Goal: Task Accomplishment & Management: Complete application form

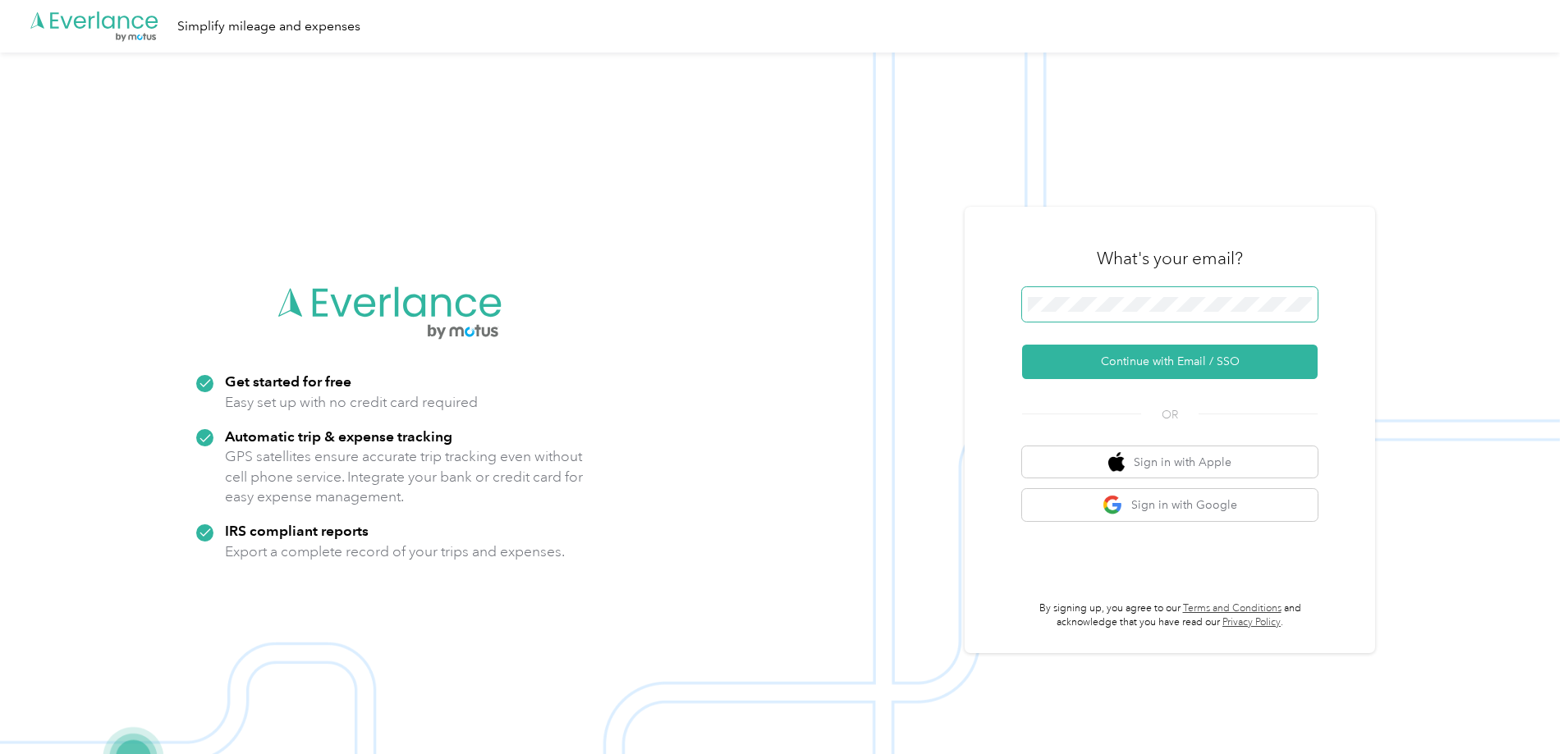
click at [1078, 293] on span at bounding box center [1169, 305] width 295 height 35
click at [1087, 312] on span at bounding box center [1169, 305] width 295 height 35
click at [1149, 363] on button "Continue with Email / SSO" at bounding box center [1169, 362] width 295 height 35
click at [1214, 370] on button "Continue with Email / SSO" at bounding box center [1169, 362] width 295 height 35
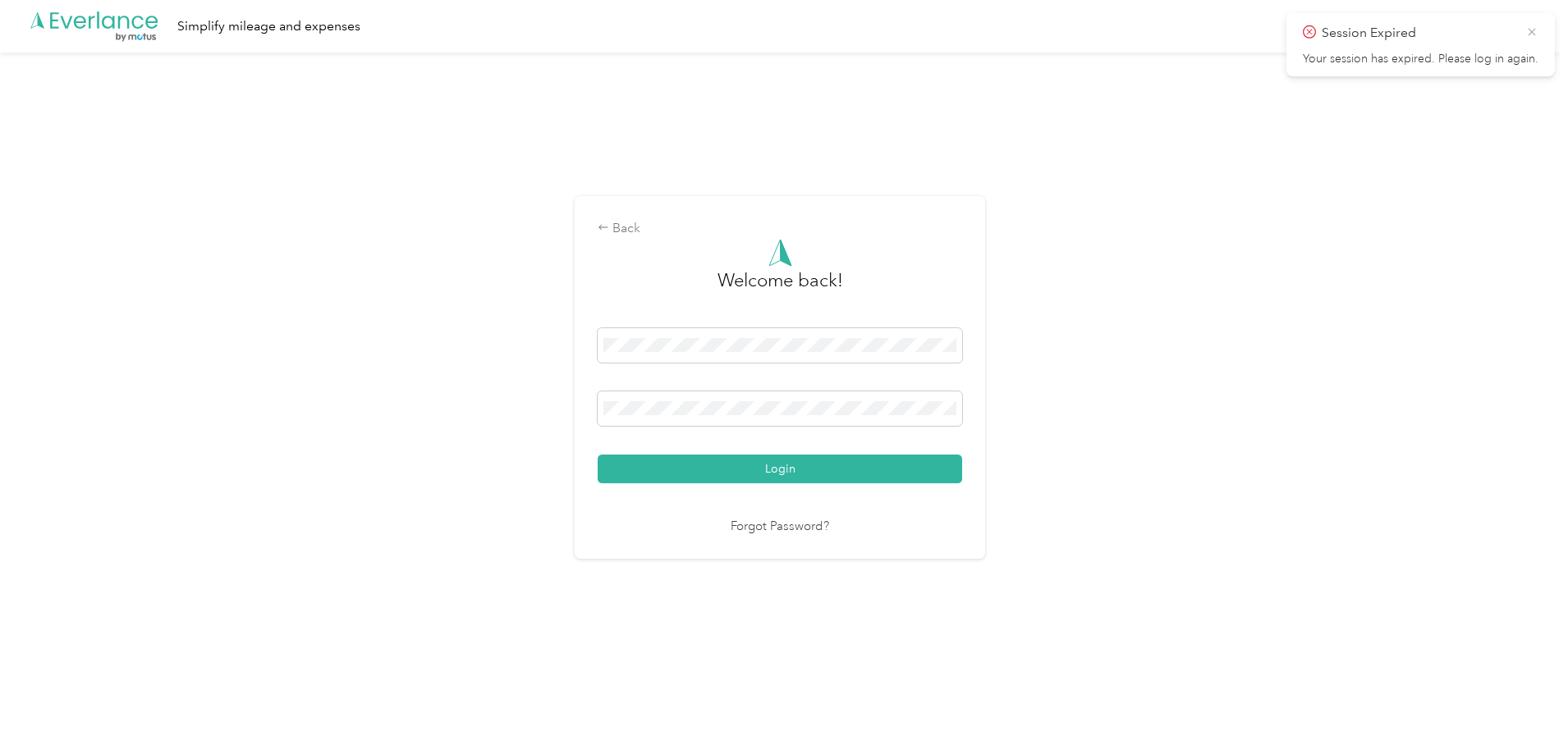
click at [1532, 34] on icon at bounding box center [1532, 31] width 14 height 15
click at [741, 396] on span at bounding box center [780, 408] width 364 height 35
click at [598, 455] on button "Login" at bounding box center [780, 469] width 364 height 29
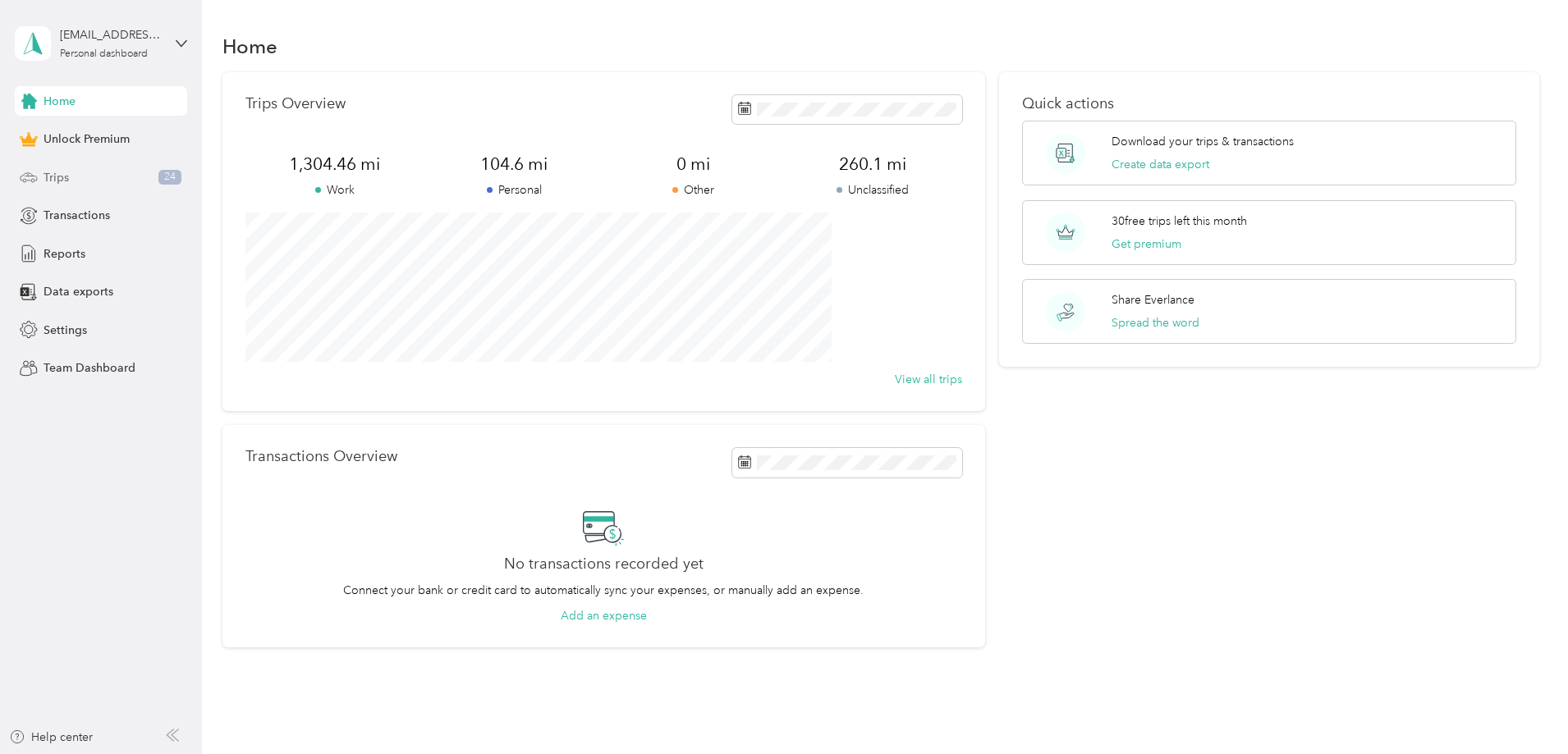
click at [74, 173] on div "Trips 24" at bounding box center [101, 177] width 172 height 30
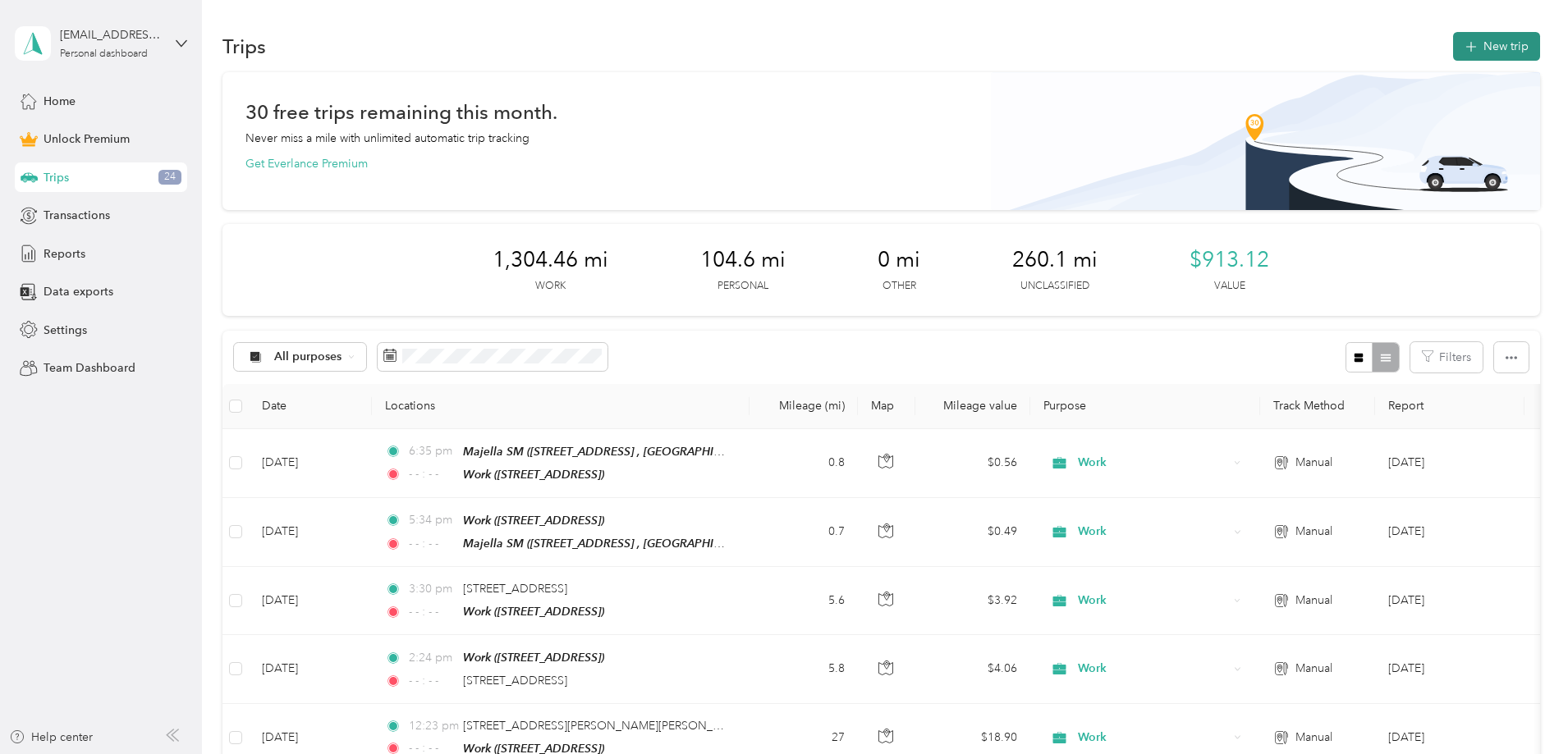
click at [1454, 40] on button "New trip" at bounding box center [1497, 46] width 87 height 29
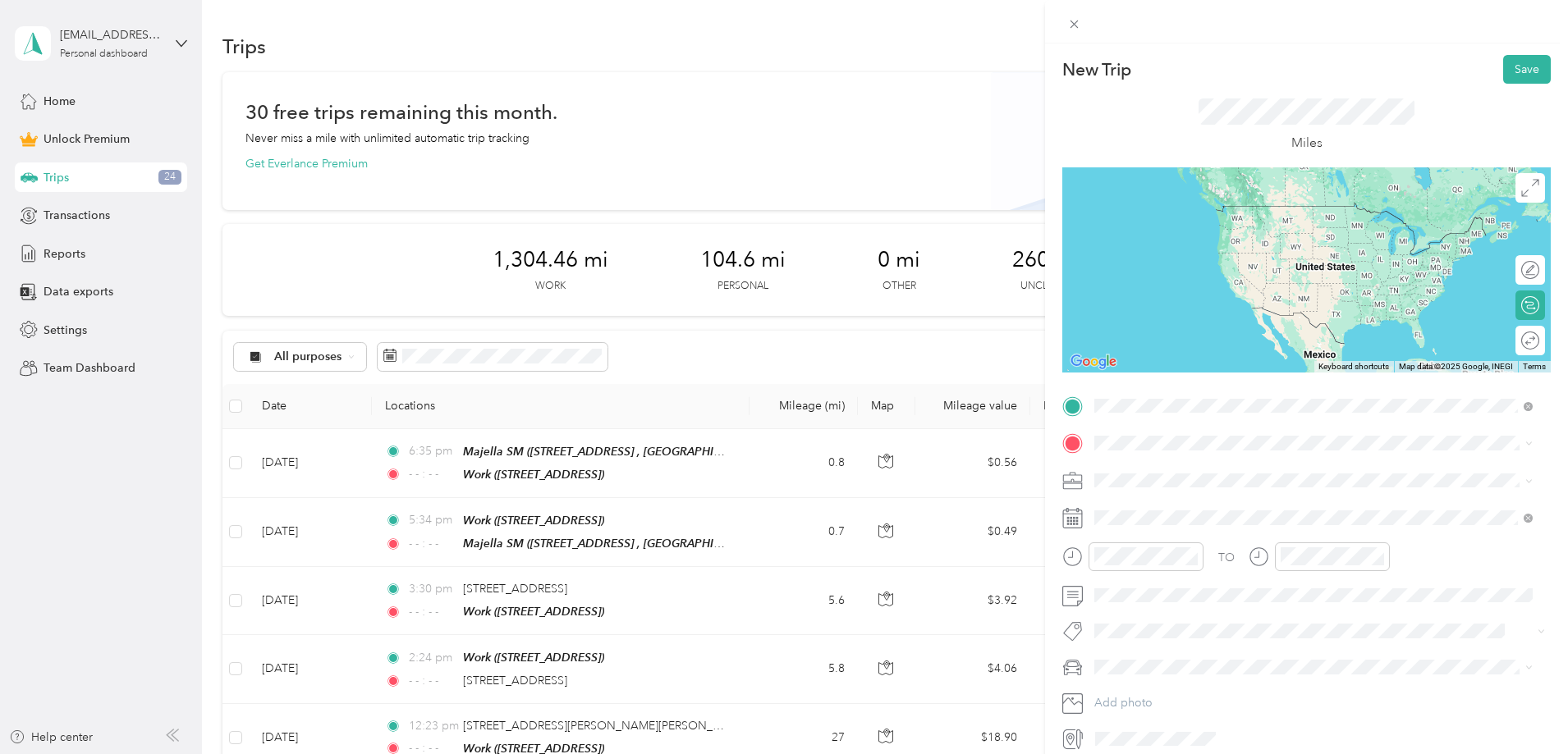
click at [1254, 470] on span "[STREET_ADDRESS][PERSON_NAME][US_STATE]" at bounding box center [1253, 465] width 256 height 15
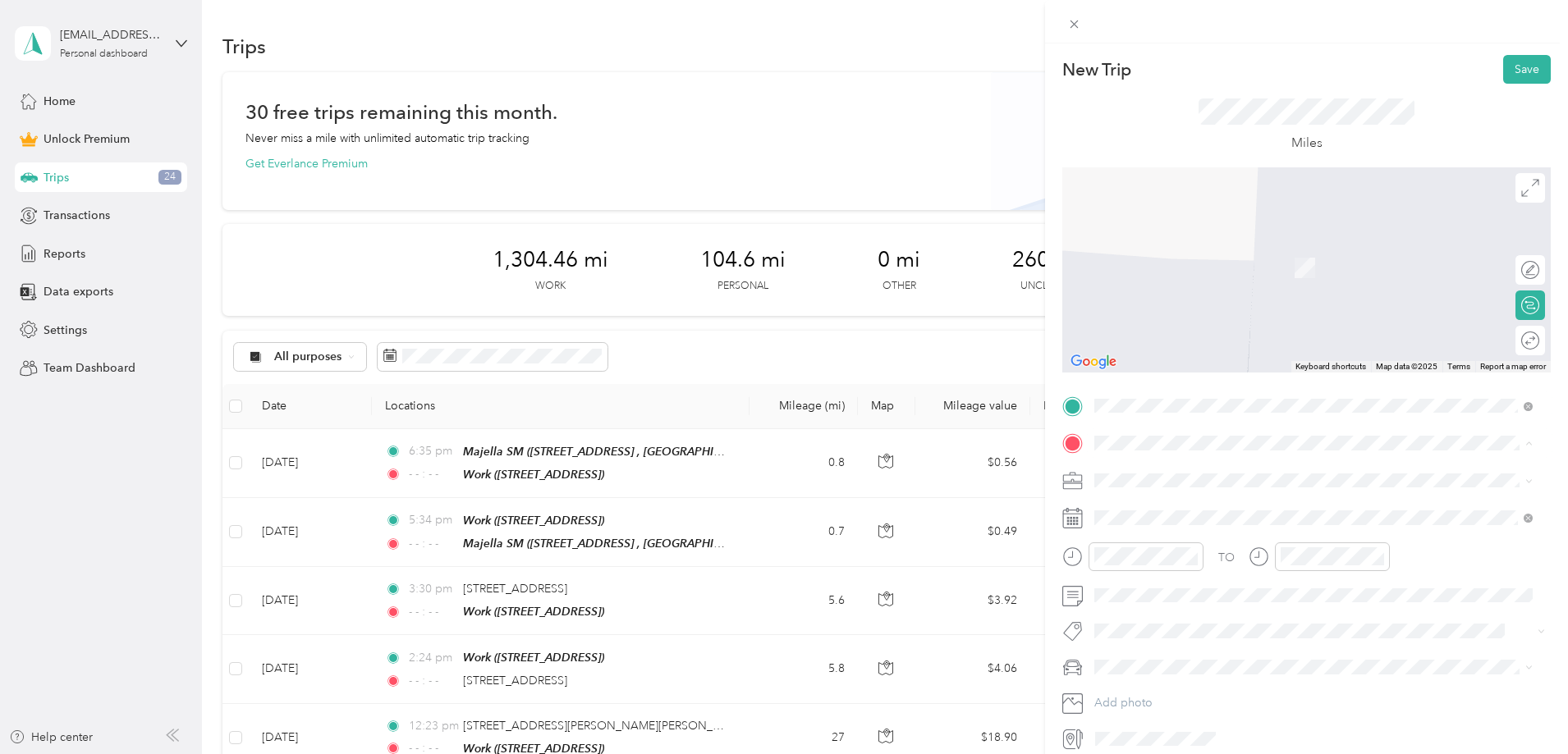
click at [1166, 520] on span "[STREET_ADDRESS]" at bounding box center [1178, 527] width 105 height 14
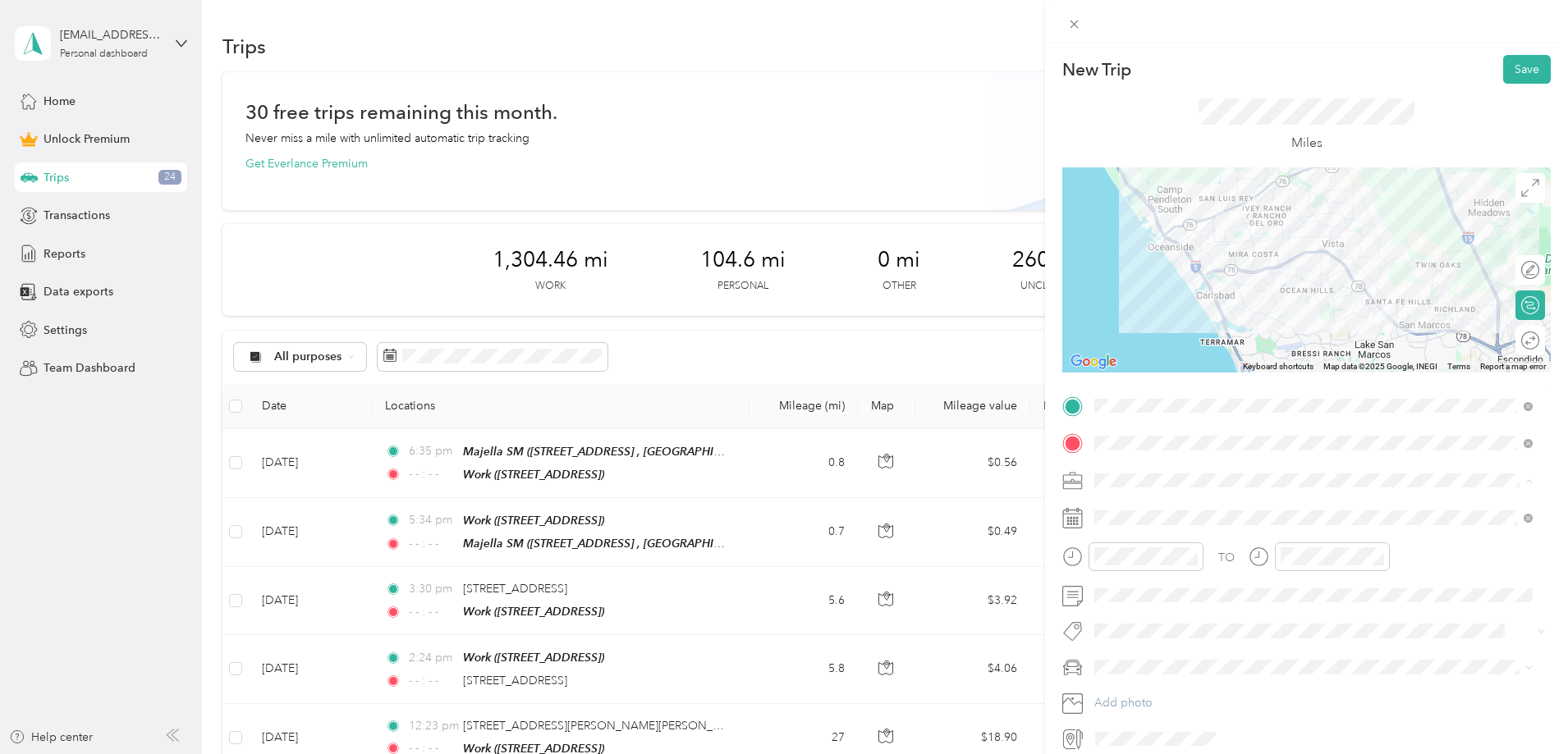
click at [1129, 504] on div "Work" at bounding box center [1313, 509] width 427 height 17
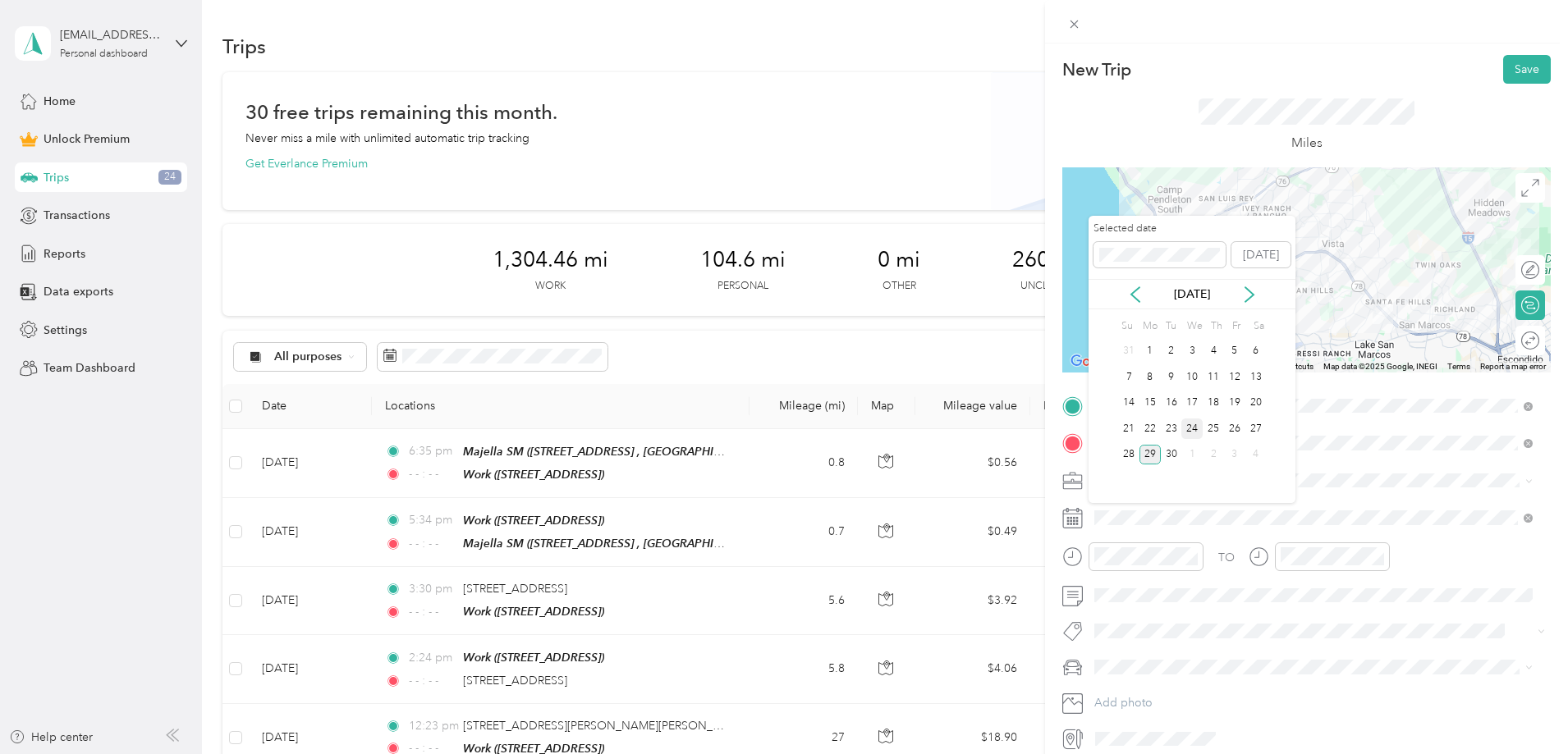
click at [1194, 431] on div "24" at bounding box center [1192, 428] width 21 height 20
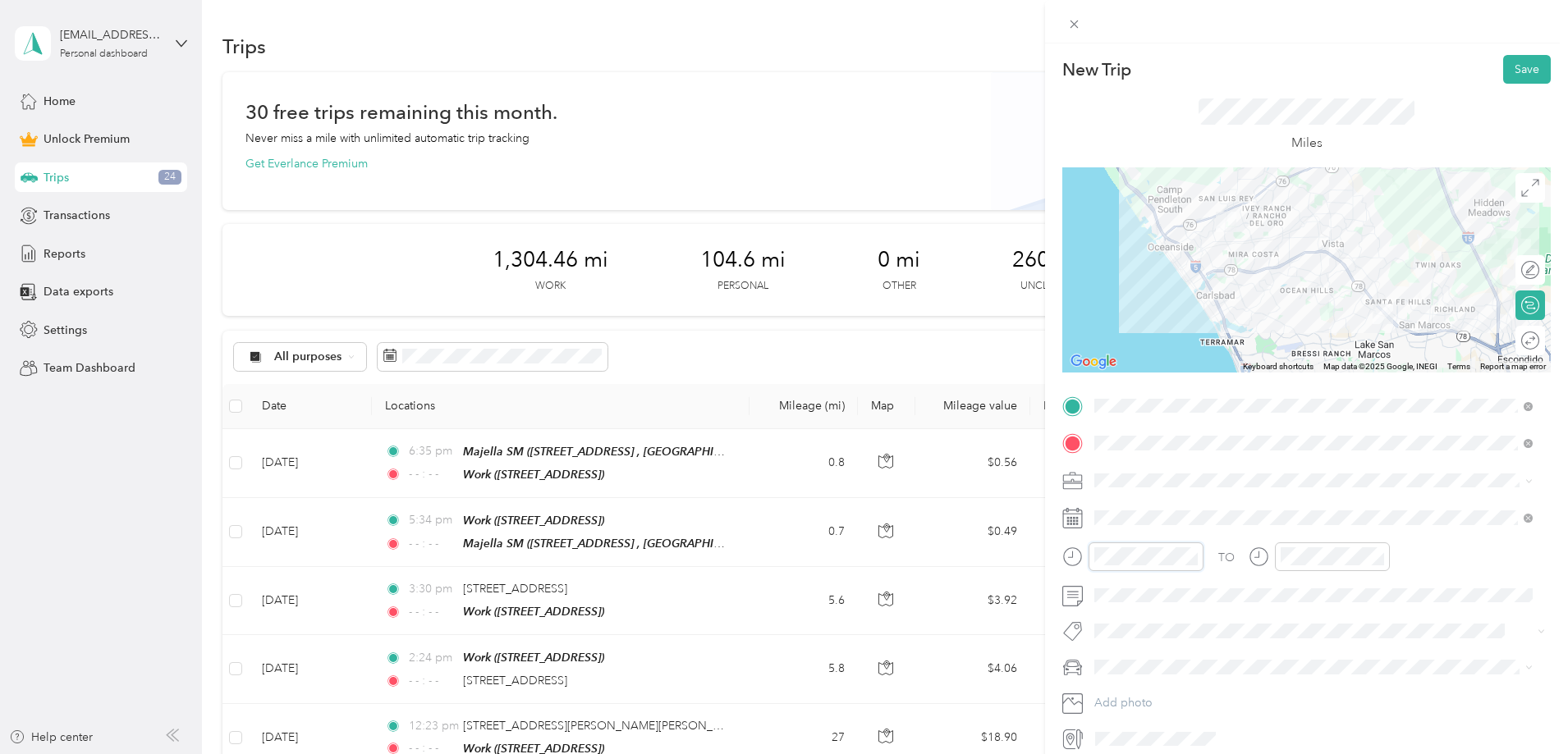
click at [1025, 542] on div "New Trip Save This trip cannot be edited because it is either under review, app…" at bounding box center [784, 377] width 1568 height 754
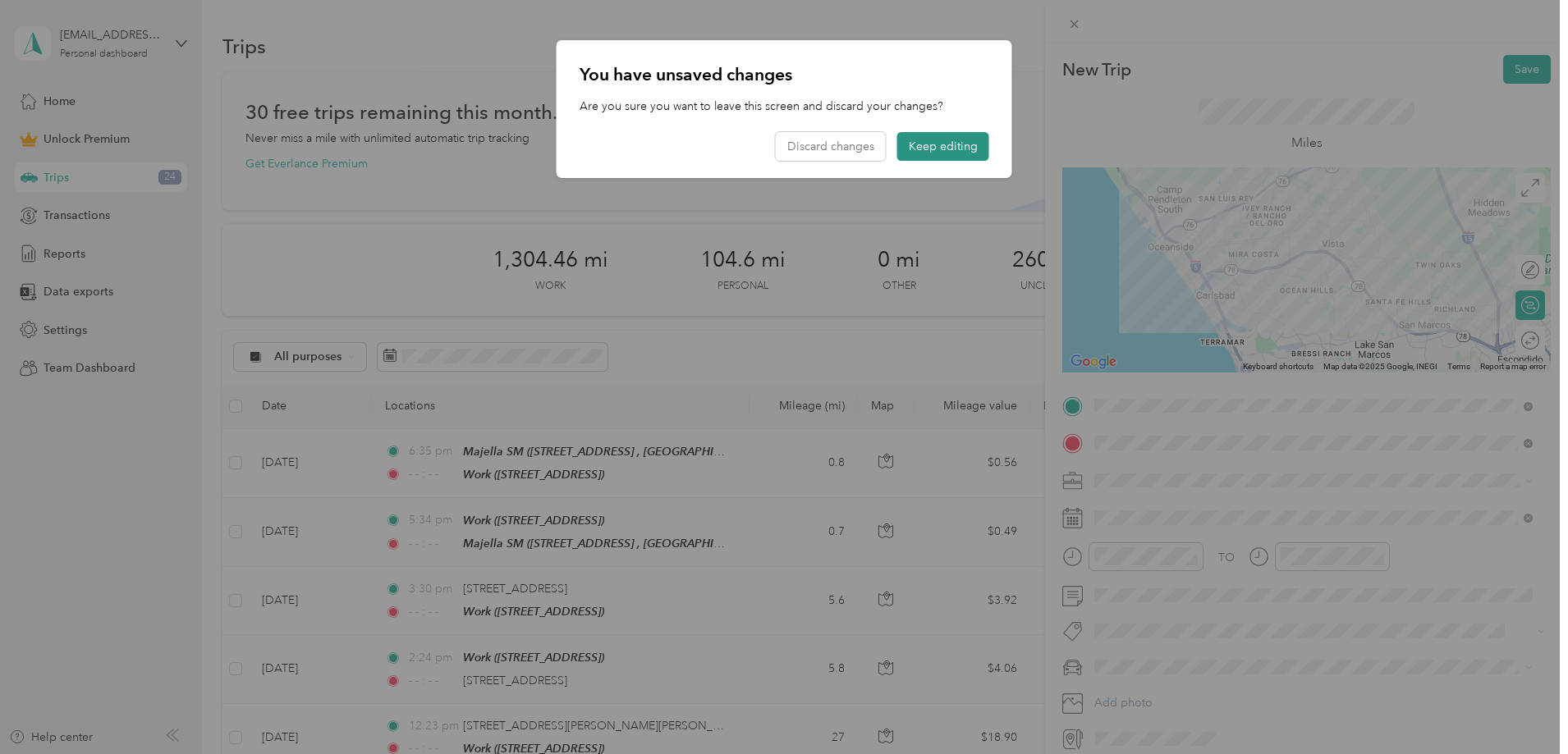
click at [970, 143] on button "Keep editing" at bounding box center [943, 146] width 92 height 29
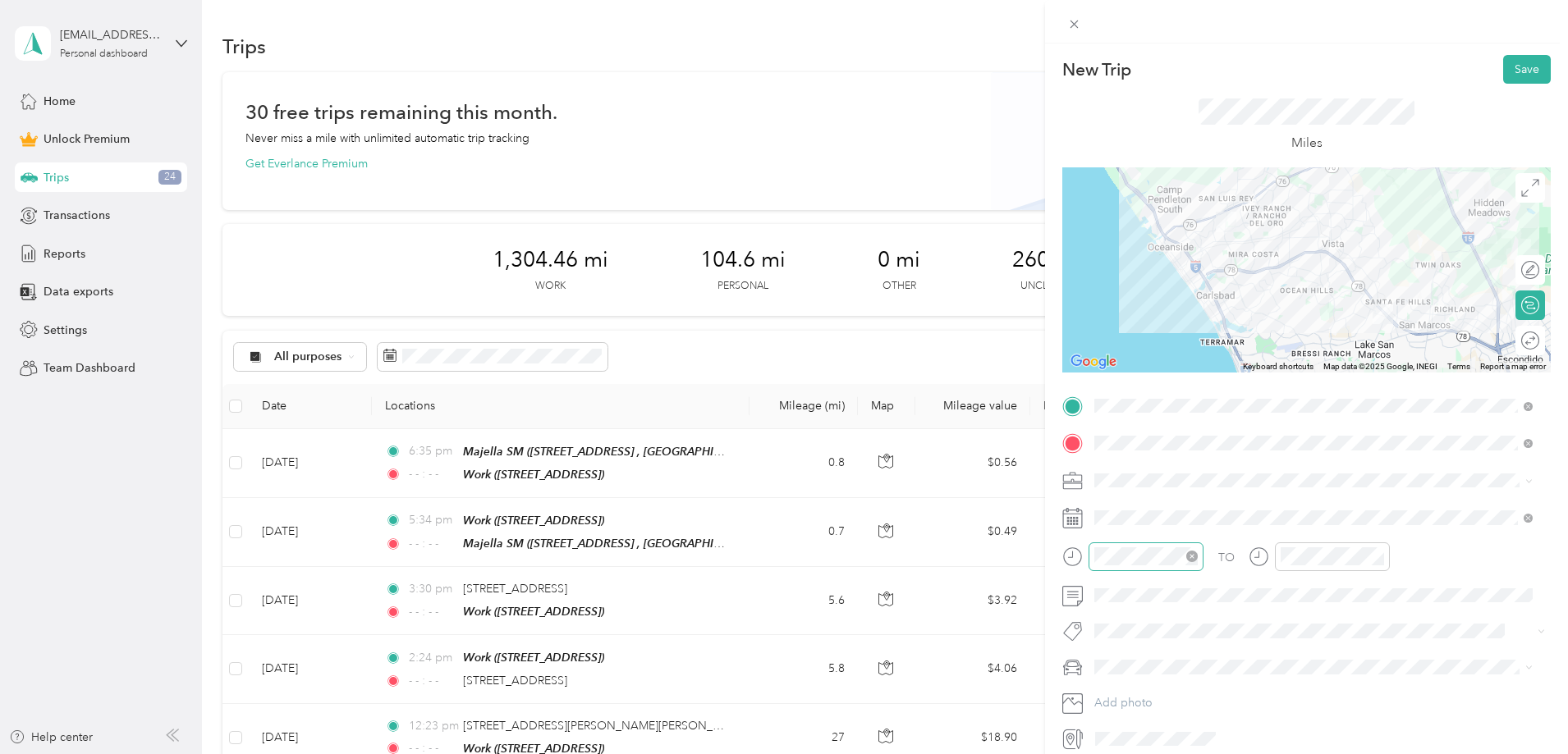
click at [1192, 557] on icon "close-circle" at bounding box center [1192, 557] width 12 height 12
click at [1379, 558] on icon "close-circle" at bounding box center [1378, 557] width 12 height 12
click at [1117, 490] on div "11" at bounding box center [1112, 492] width 40 height 23
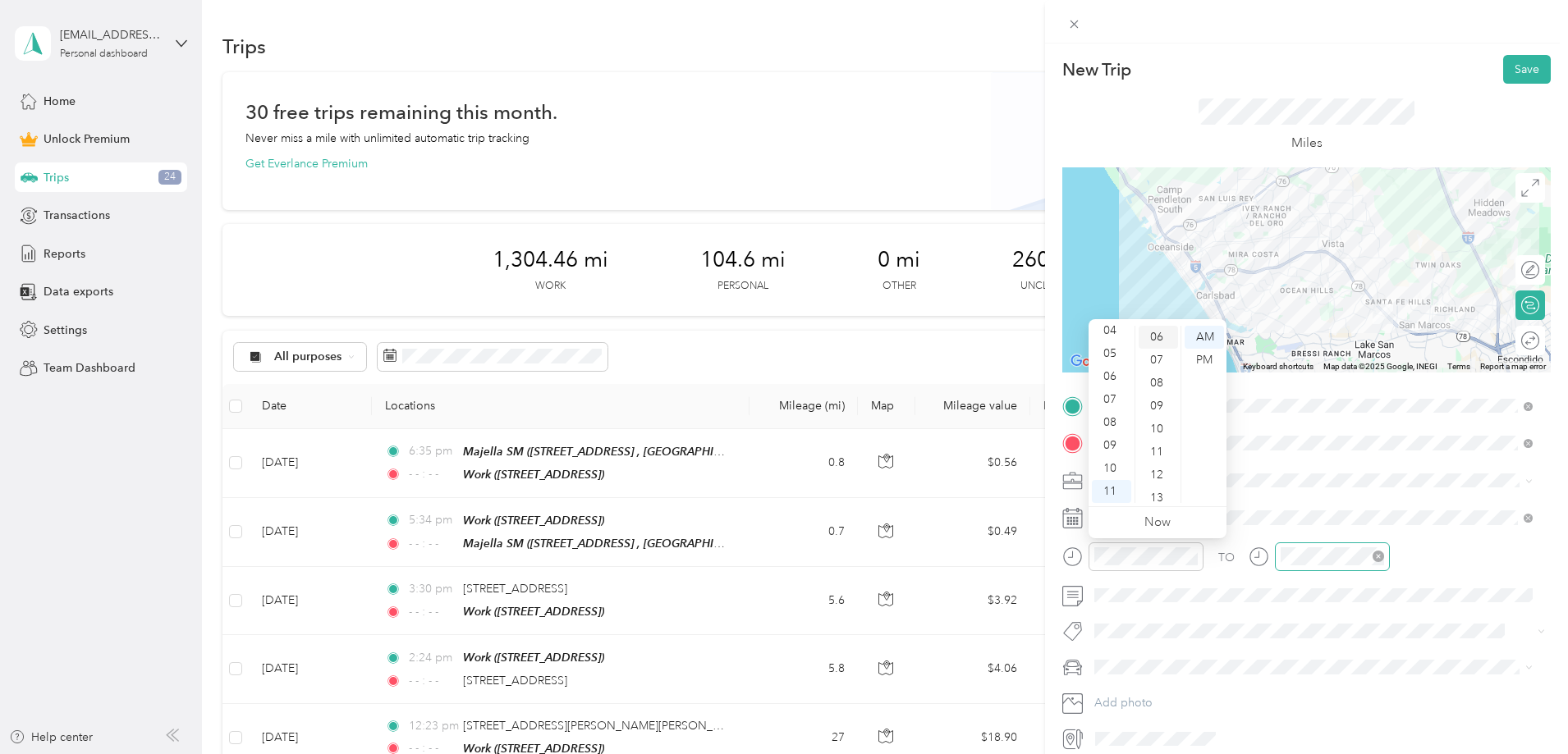
click at [1157, 340] on div "06" at bounding box center [1158, 338] width 40 height 23
click at [1210, 338] on div "AM" at bounding box center [1204, 338] width 40 height 23
click at [1521, 66] on button "Save" at bounding box center [1526, 70] width 47 height 29
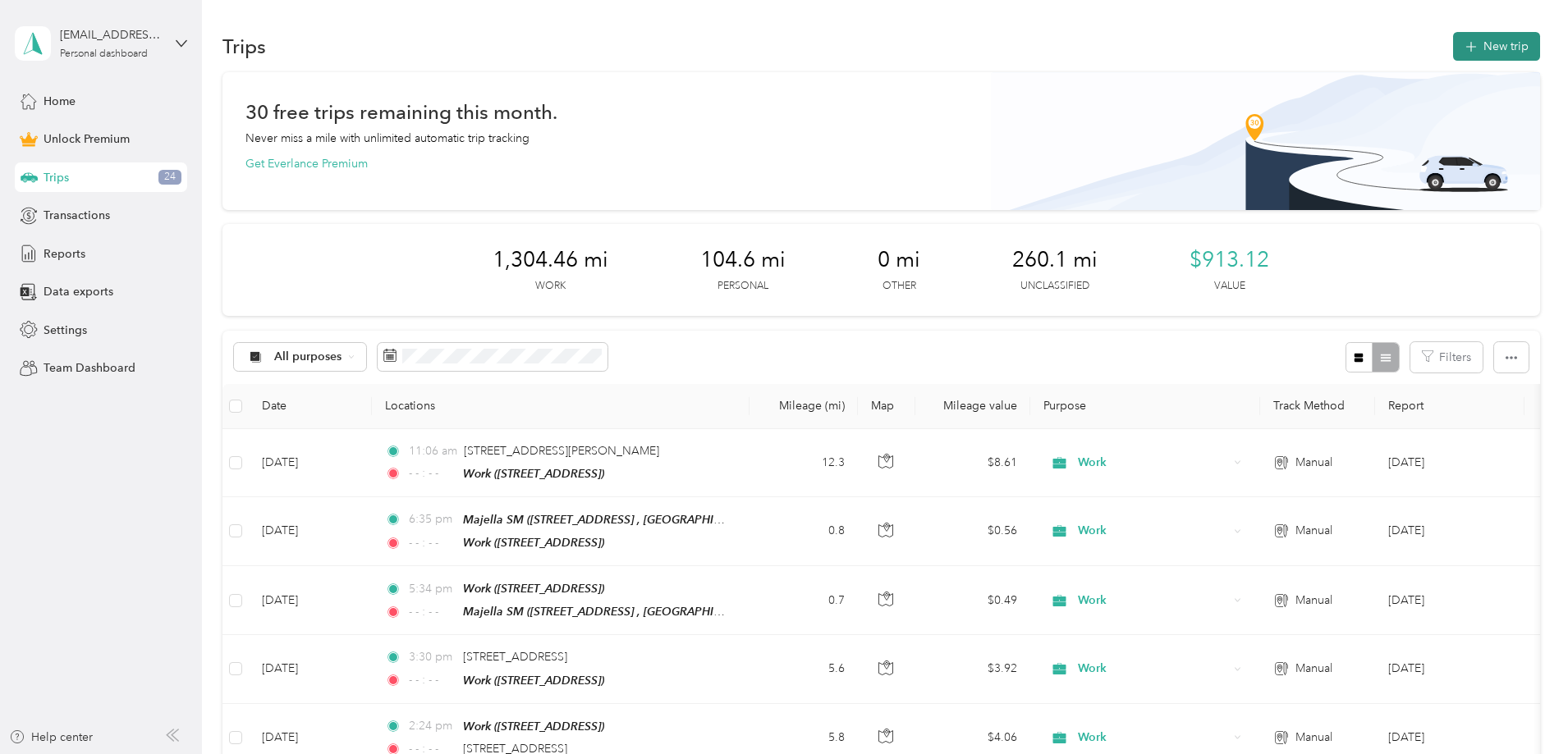
click at [1454, 47] on button "New trip" at bounding box center [1497, 46] width 87 height 29
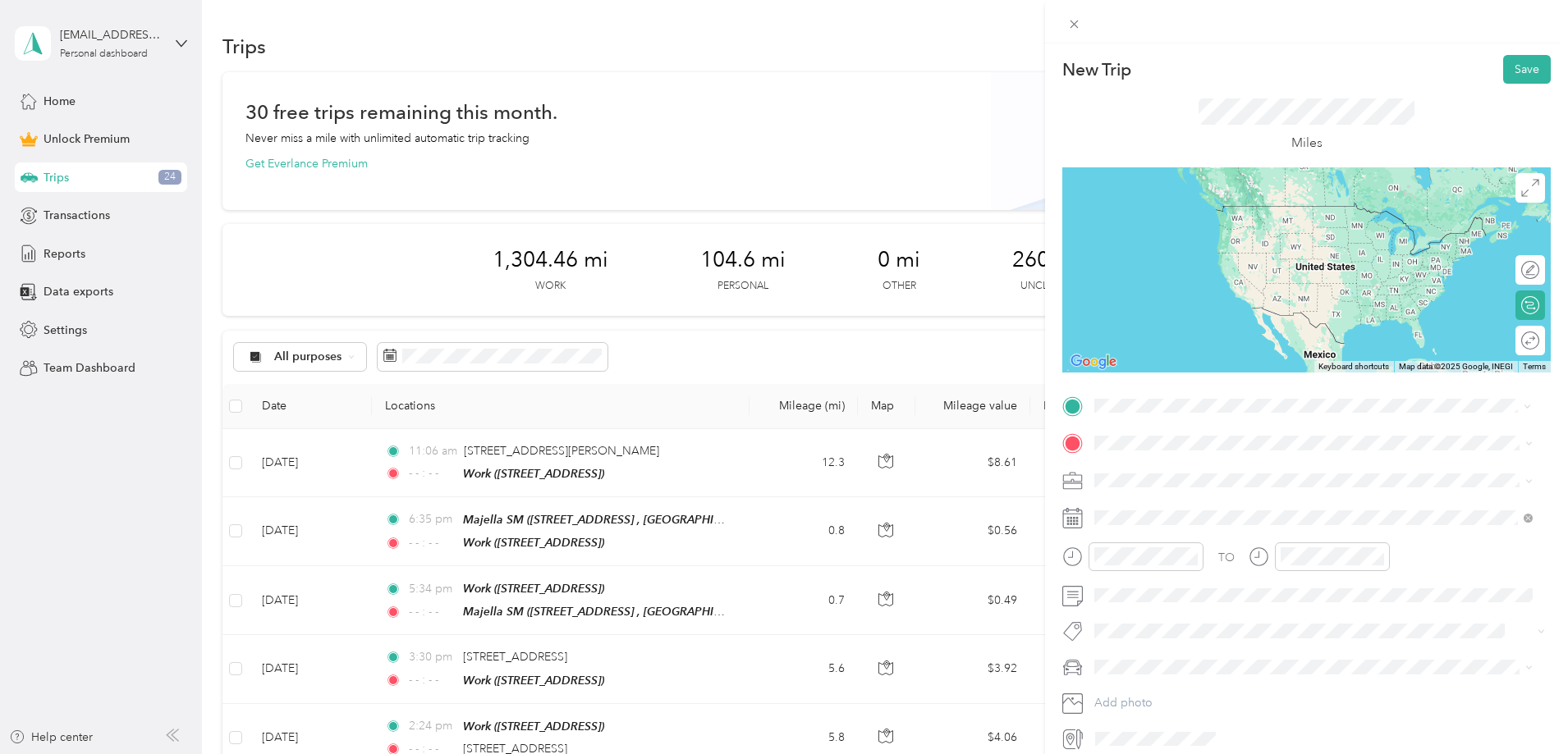
click at [1213, 469] on span "[STREET_ADDRESS][US_STATE]" at bounding box center [1208, 465] width 165 height 15
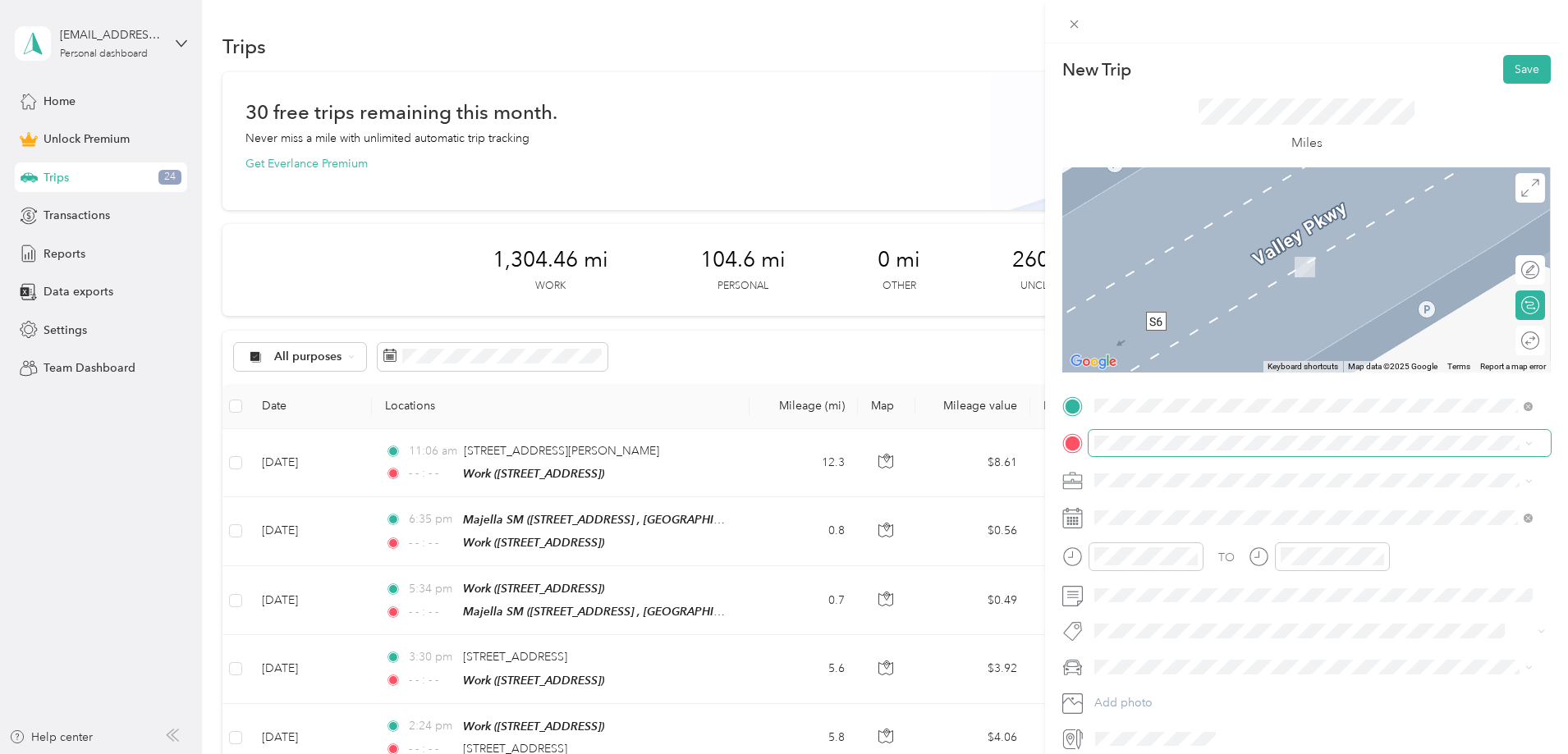
click at [1136, 434] on span at bounding box center [1319, 442] width 462 height 26
click at [1152, 522] on span "[STREET_ADDRESS]" at bounding box center [1178, 527] width 105 height 14
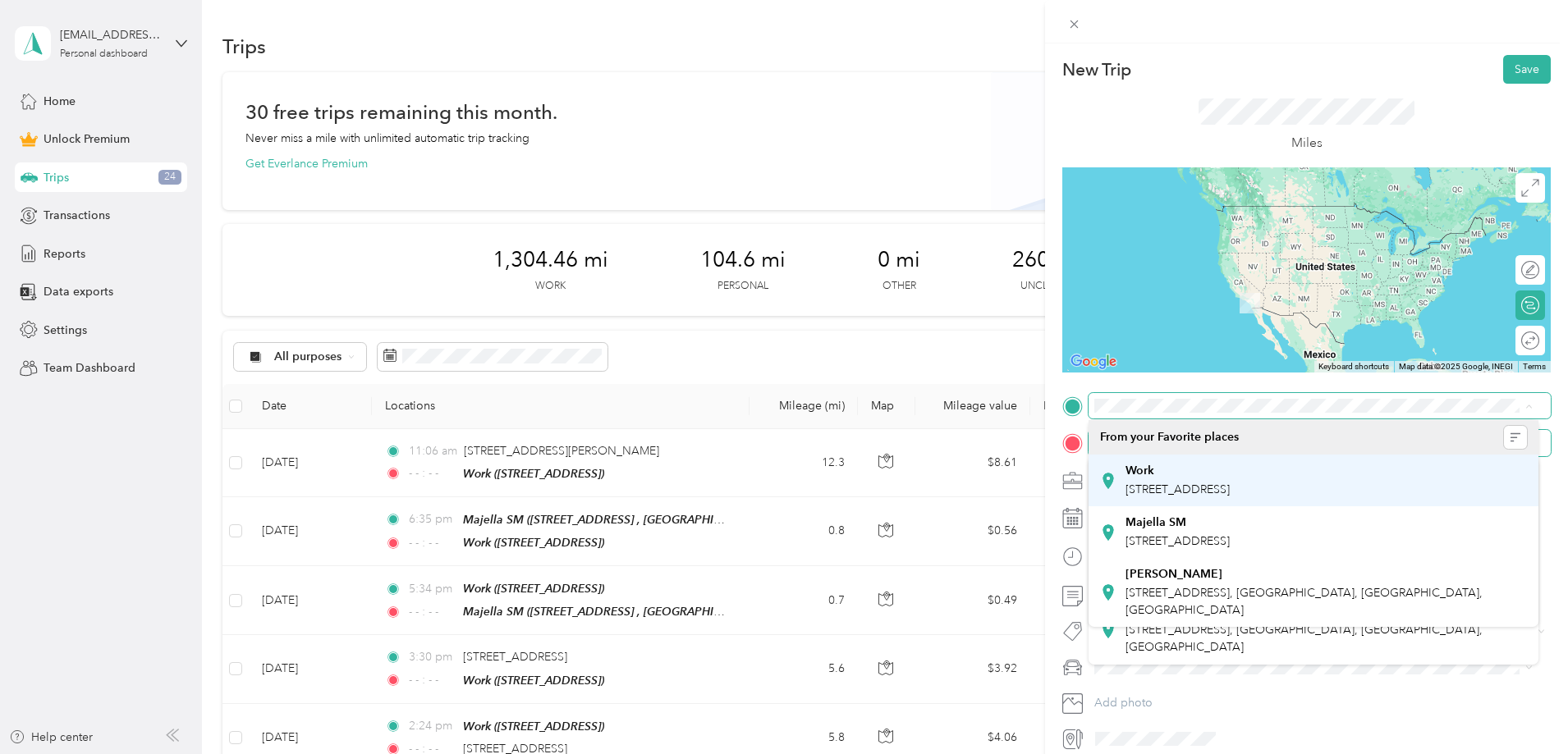
click at [1181, 474] on div "Work" at bounding box center [1178, 470] width 105 height 15
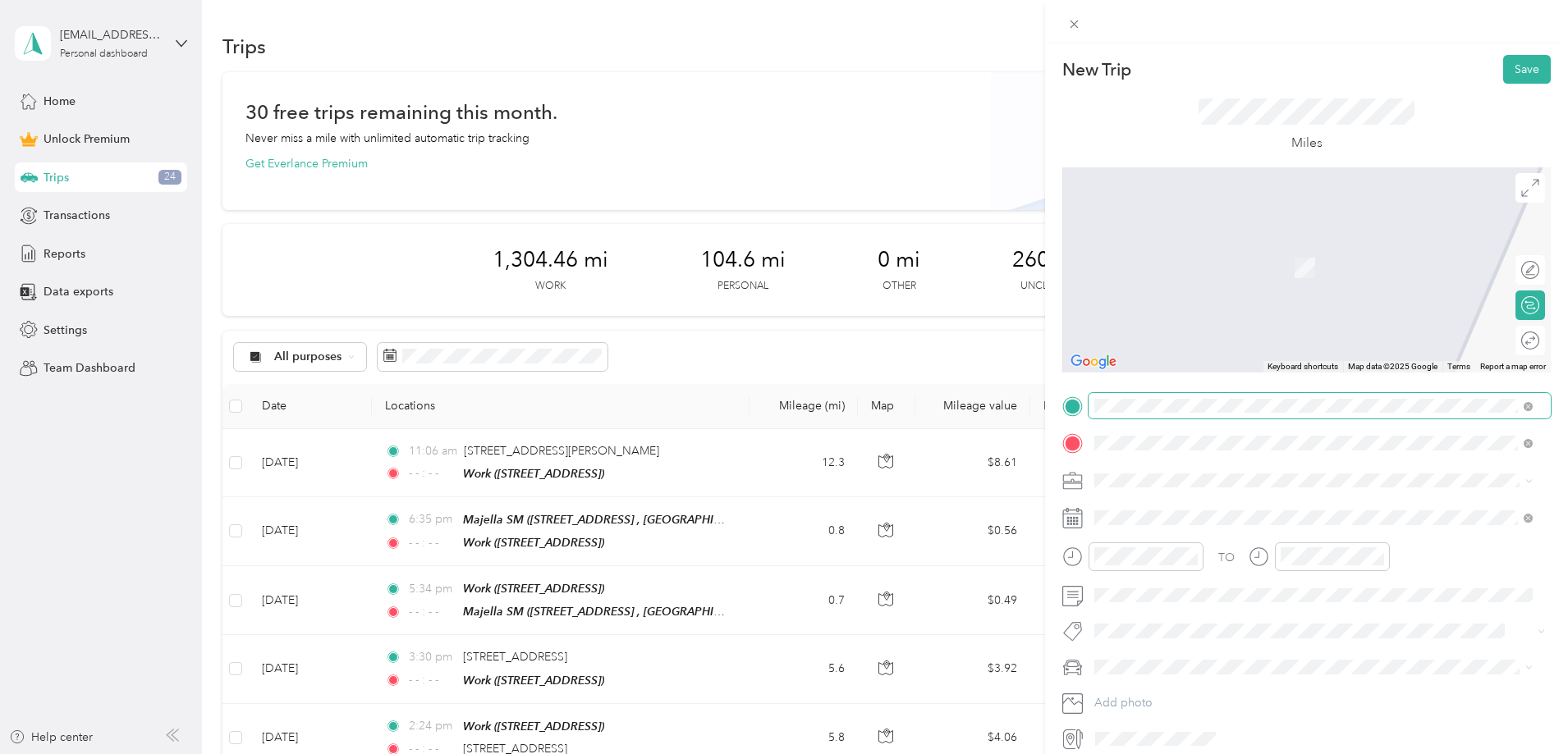
click at [1172, 504] on span "[STREET_ADDRESS][US_STATE]" at bounding box center [1208, 501] width 165 height 15
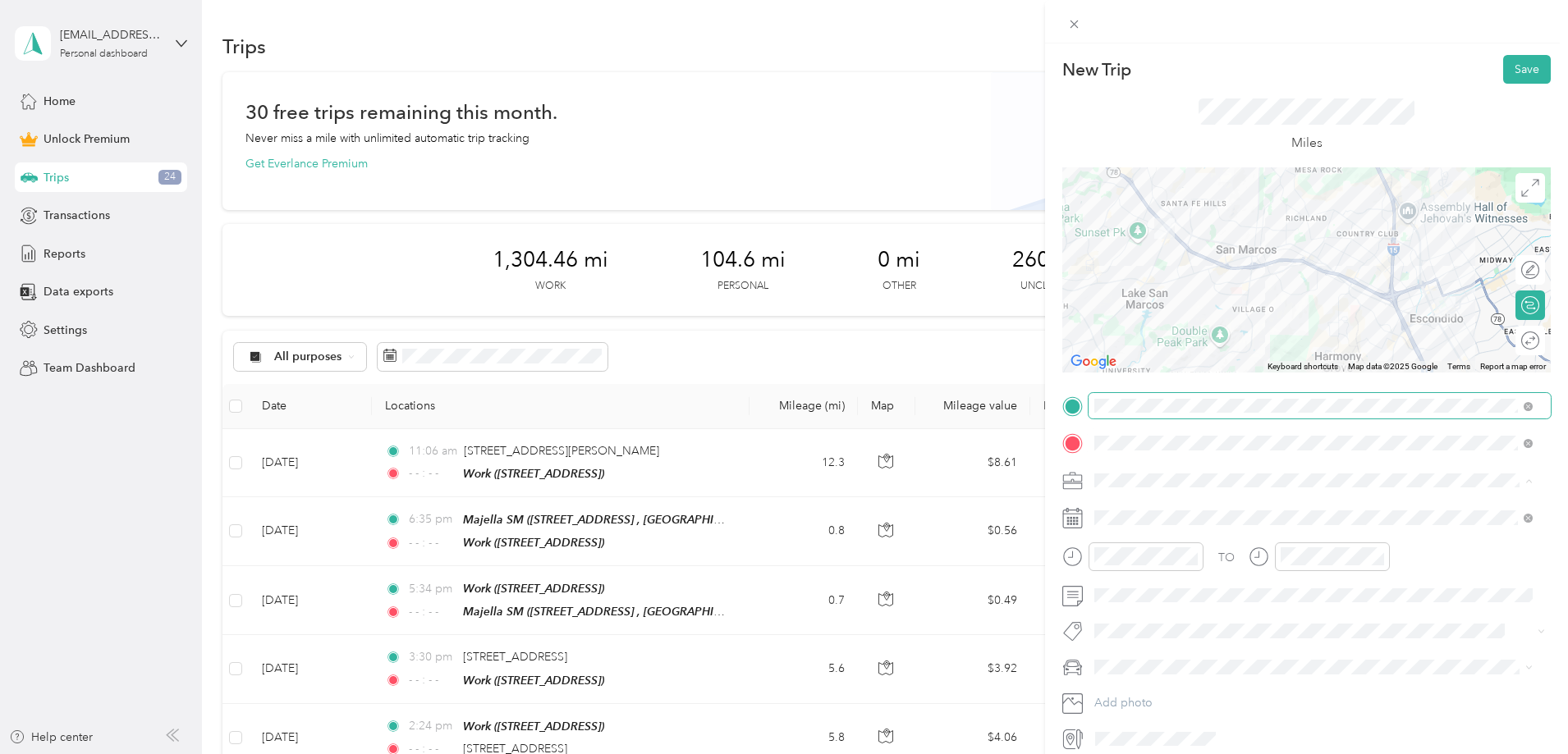
click at [1128, 511] on div "Work" at bounding box center [1313, 509] width 427 height 17
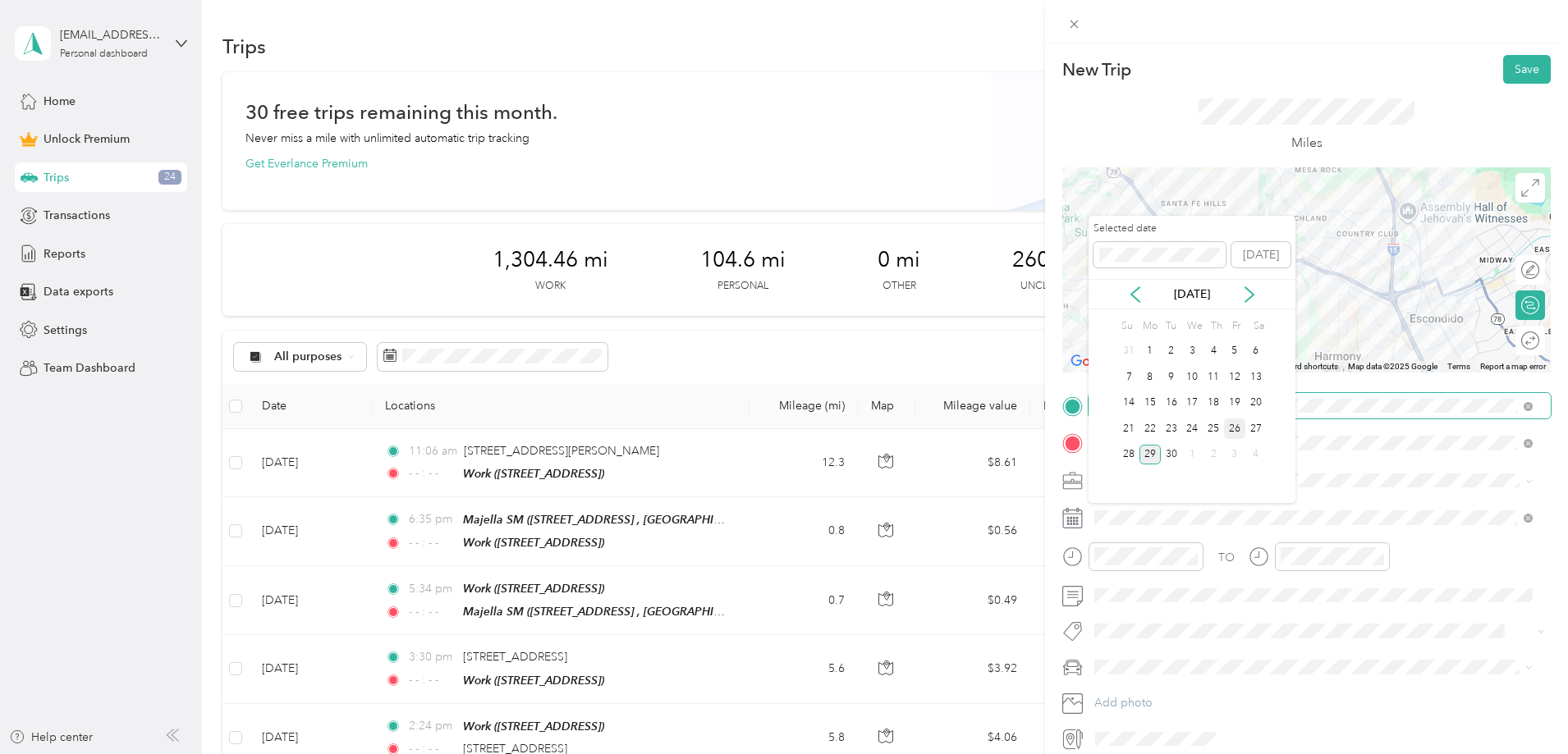
click at [1236, 431] on div "26" at bounding box center [1235, 428] width 21 height 20
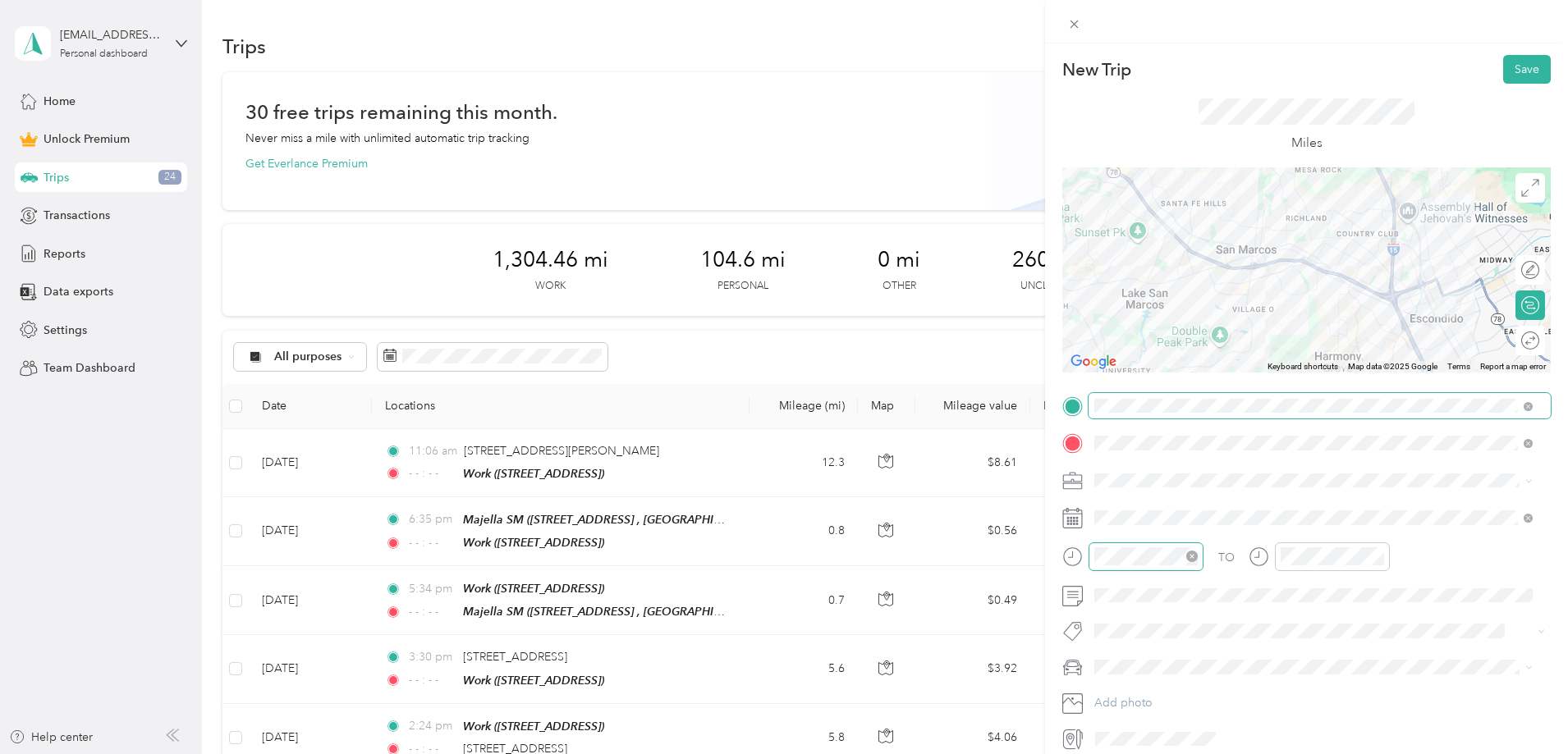
click at [1192, 558] on icon "close-circle" at bounding box center [1192, 557] width 12 height 12
click at [1381, 555] on icon "close-circle" at bounding box center [1378, 557] width 12 height 12
click at [1122, 429] on div "04" at bounding box center [1112, 430] width 40 height 23
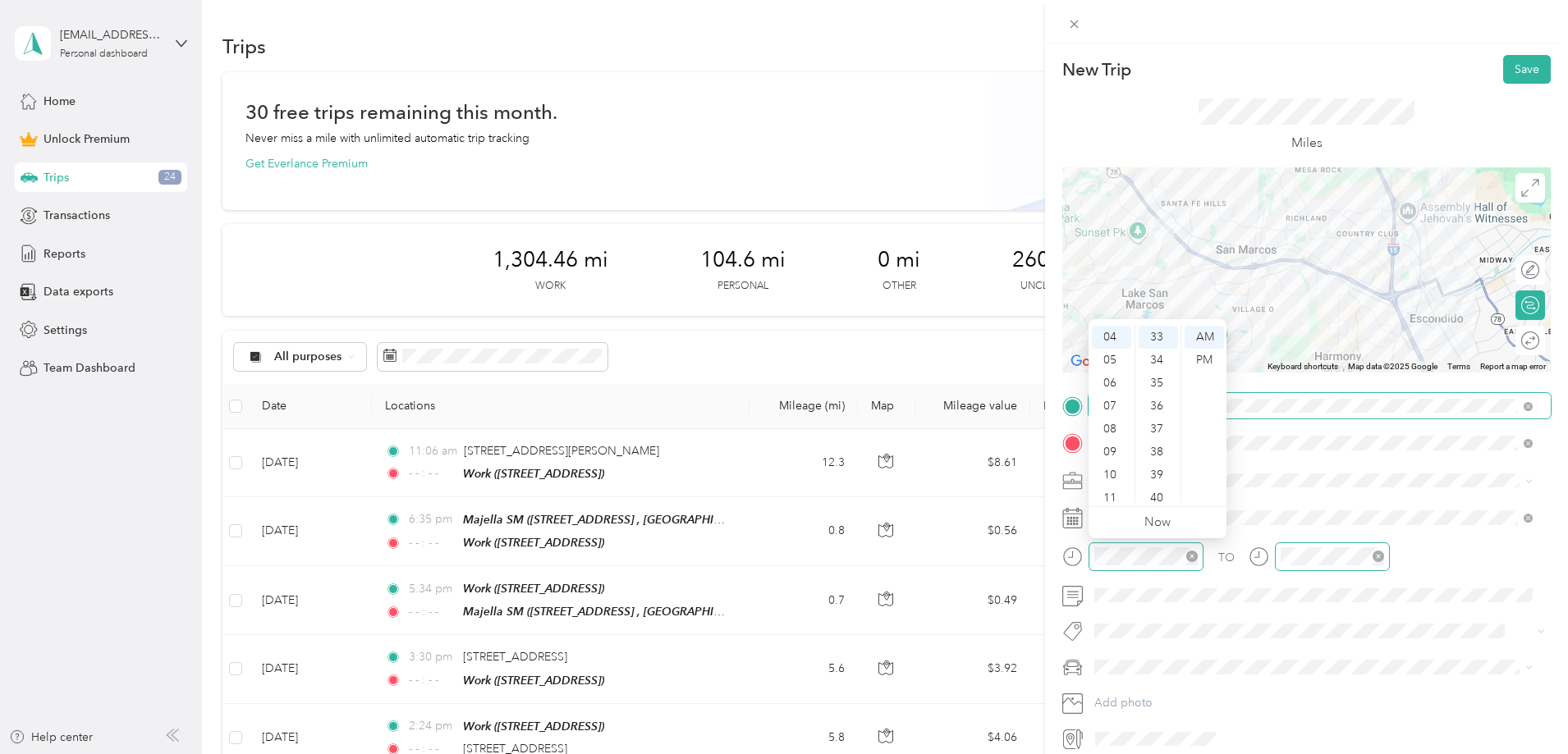
drag, startPoint x: 1166, startPoint y: 364, endPoint x: 1230, endPoint y: 364, distance: 64.0
click at [1166, 363] on div "34" at bounding box center [1158, 360] width 40 height 23
click at [1216, 363] on div "PM" at bounding box center [1204, 360] width 40 height 23
click at [1519, 75] on button "Save" at bounding box center [1526, 70] width 47 height 29
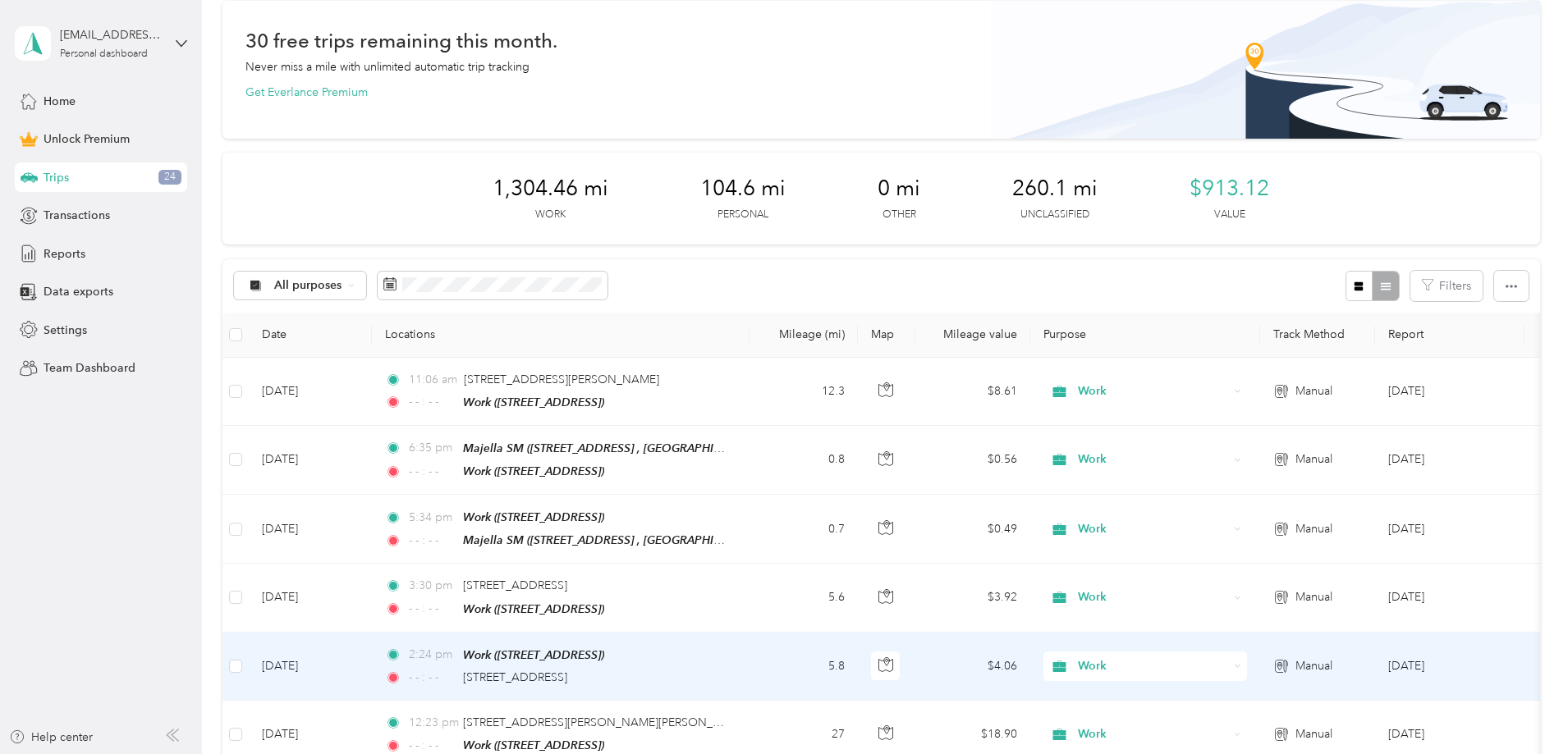
scroll to position [0, 0]
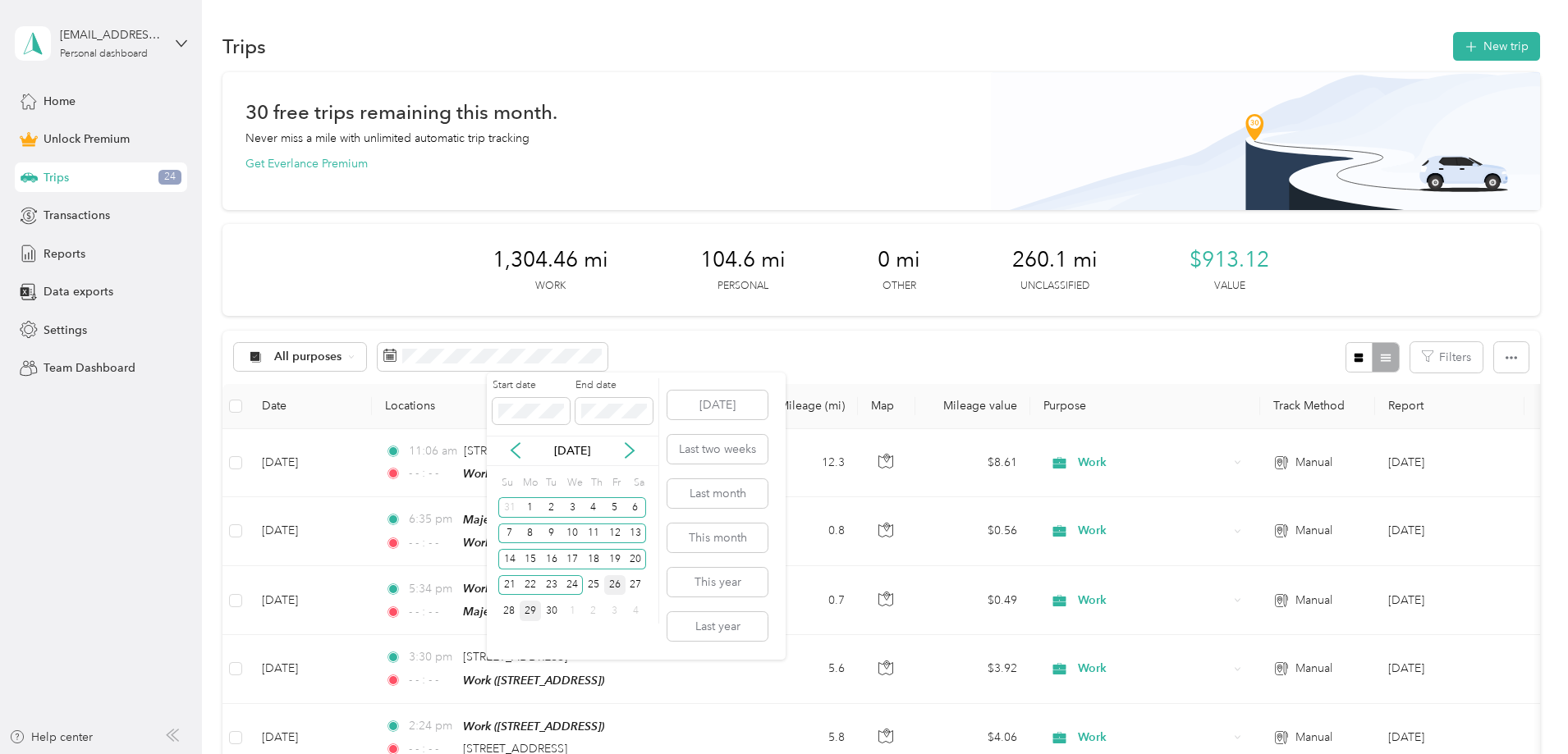
click at [618, 589] on div "26" at bounding box center [615, 585] width 21 height 20
click at [427, 386] on body "[EMAIL_ADDRESS][DOMAIN_NAME] Personal dashboard Home Unlock Premium Trips 24 Tr…" at bounding box center [780, 377] width 1560 height 754
click at [518, 451] on icon at bounding box center [515, 450] width 16 height 16
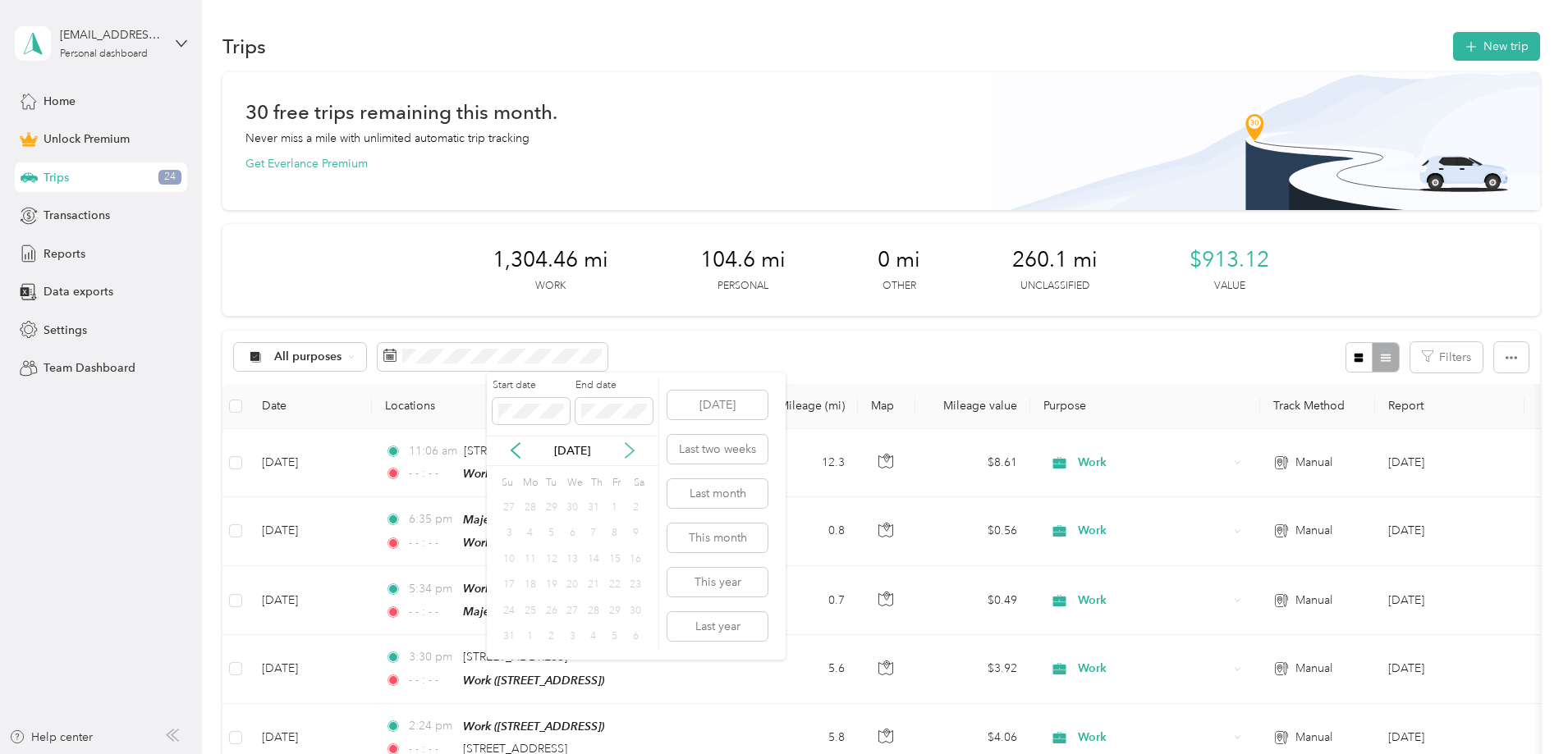
click at [629, 456] on icon at bounding box center [630, 450] width 16 height 16
click at [533, 505] on div "1" at bounding box center [531, 507] width 21 height 20
click at [689, 532] on button "This month" at bounding box center [717, 538] width 100 height 29
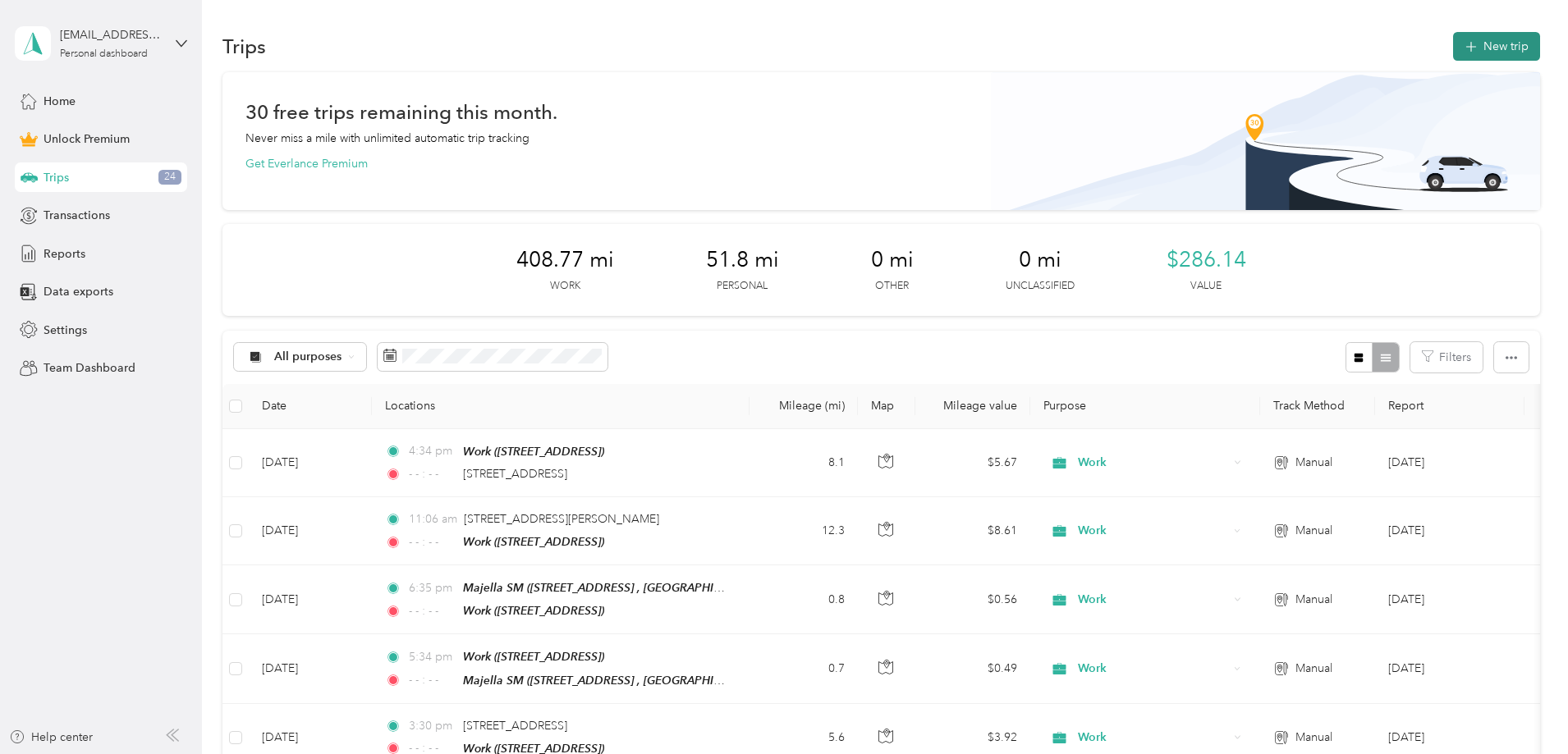
click at [1454, 45] on button "New trip" at bounding box center [1497, 46] width 87 height 29
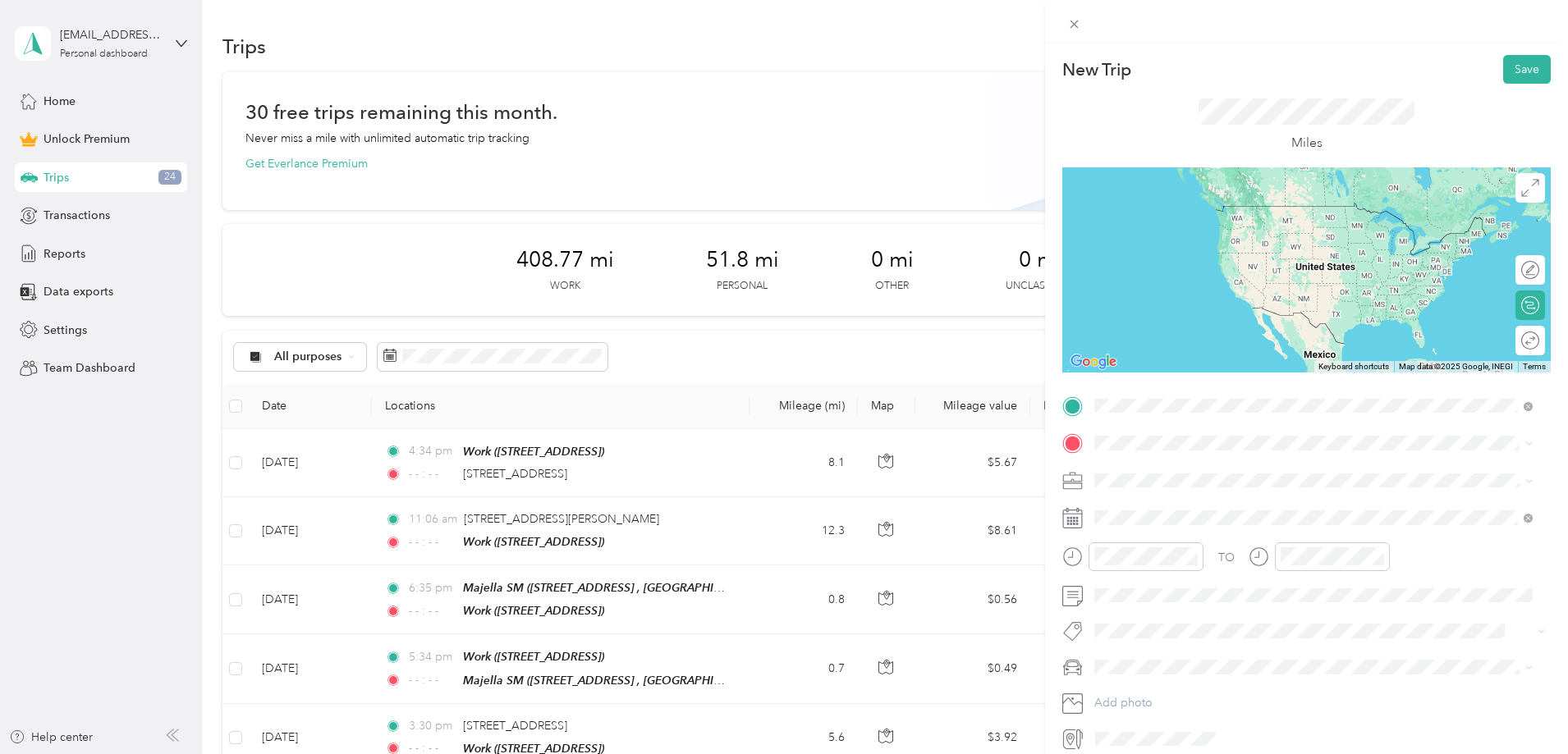
click at [1226, 472] on span "[STREET_ADDRESS][US_STATE]" at bounding box center [1208, 465] width 165 height 15
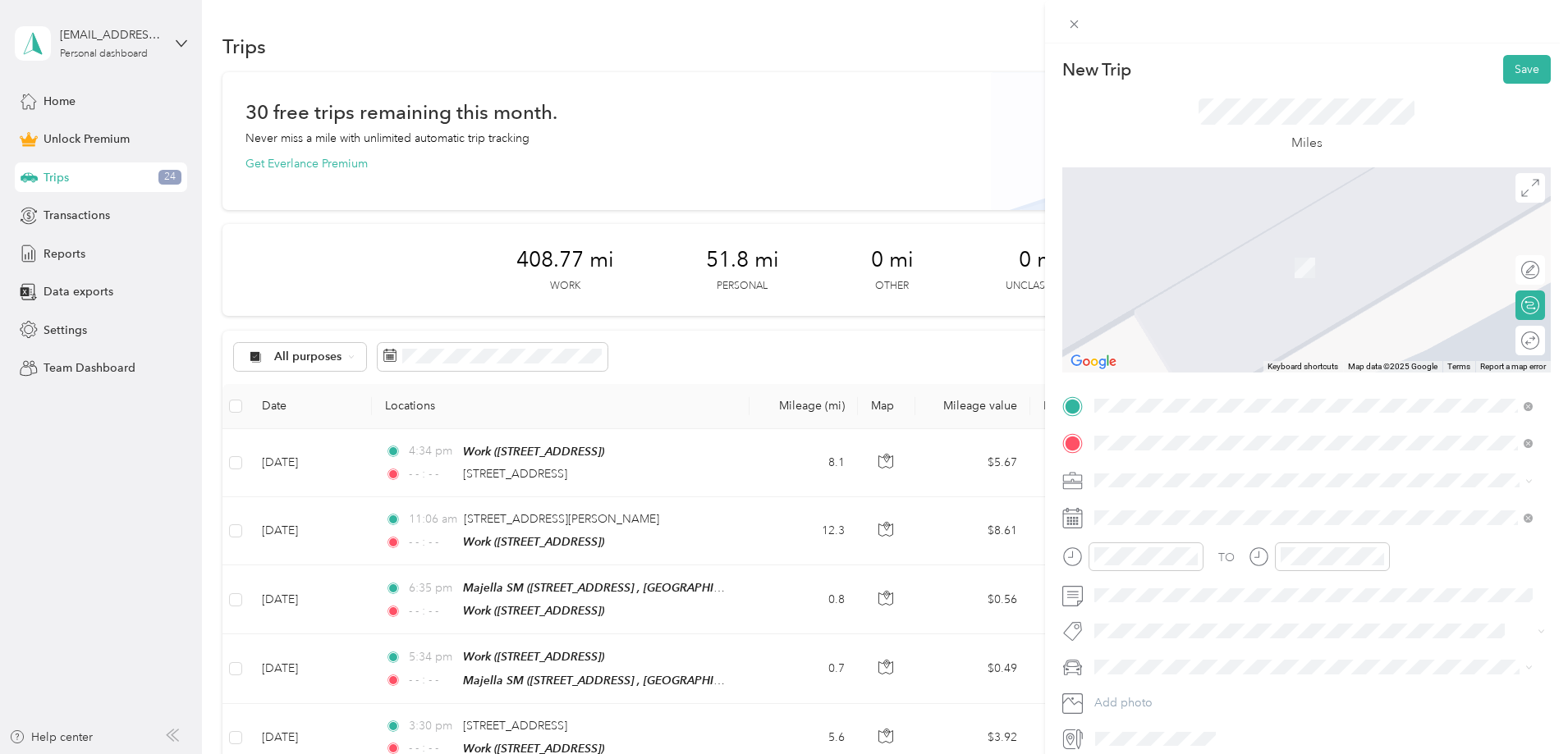
click at [1184, 504] on span "[STREET_ADDRESS][US_STATE]" at bounding box center [1208, 501] width 165 height 15
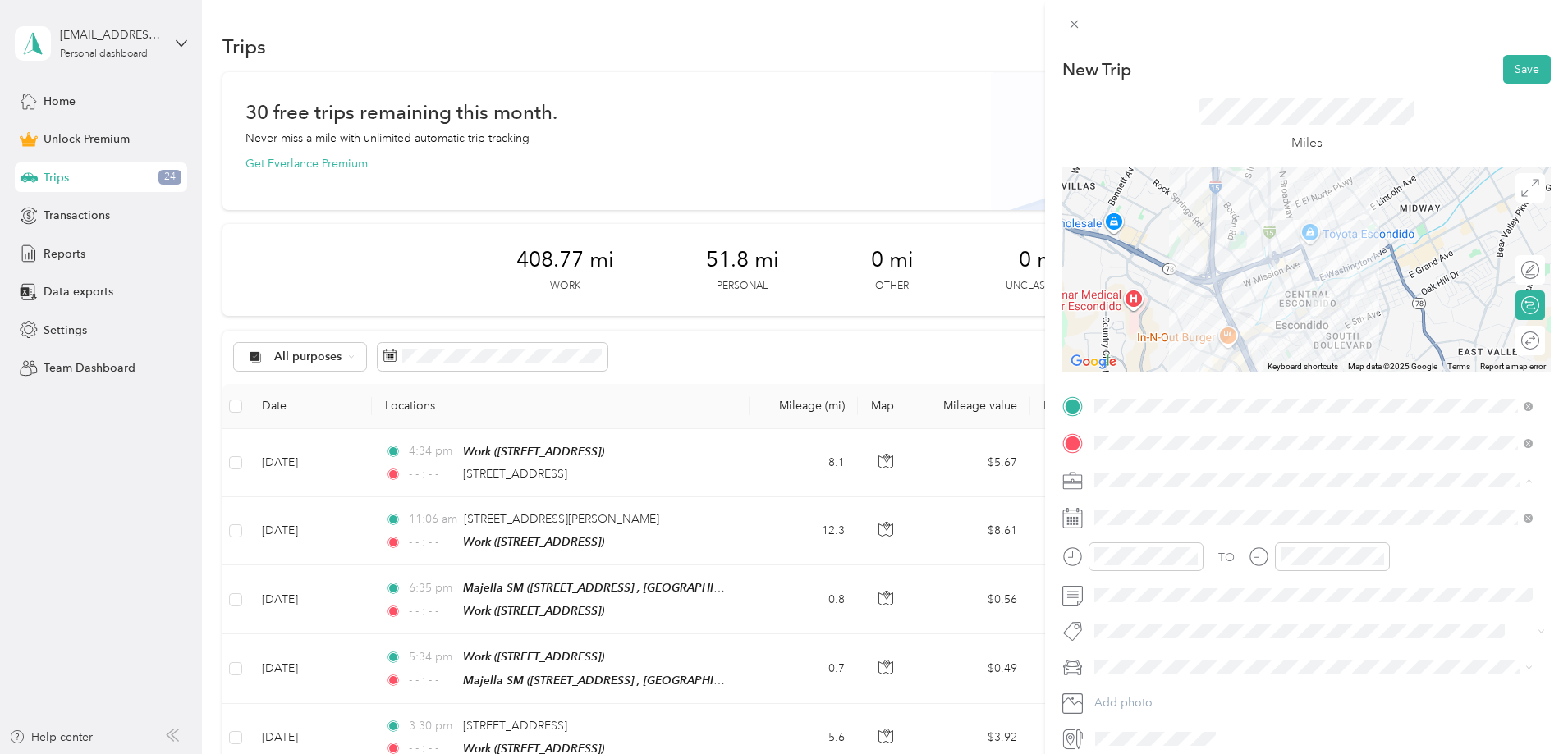
click at [1142, 511] on div "Work" at bounding box center [1313, 509] width 427 height 17
click at [1078, 519] on icon at bounding box center [1072, 518] width 20 height 20
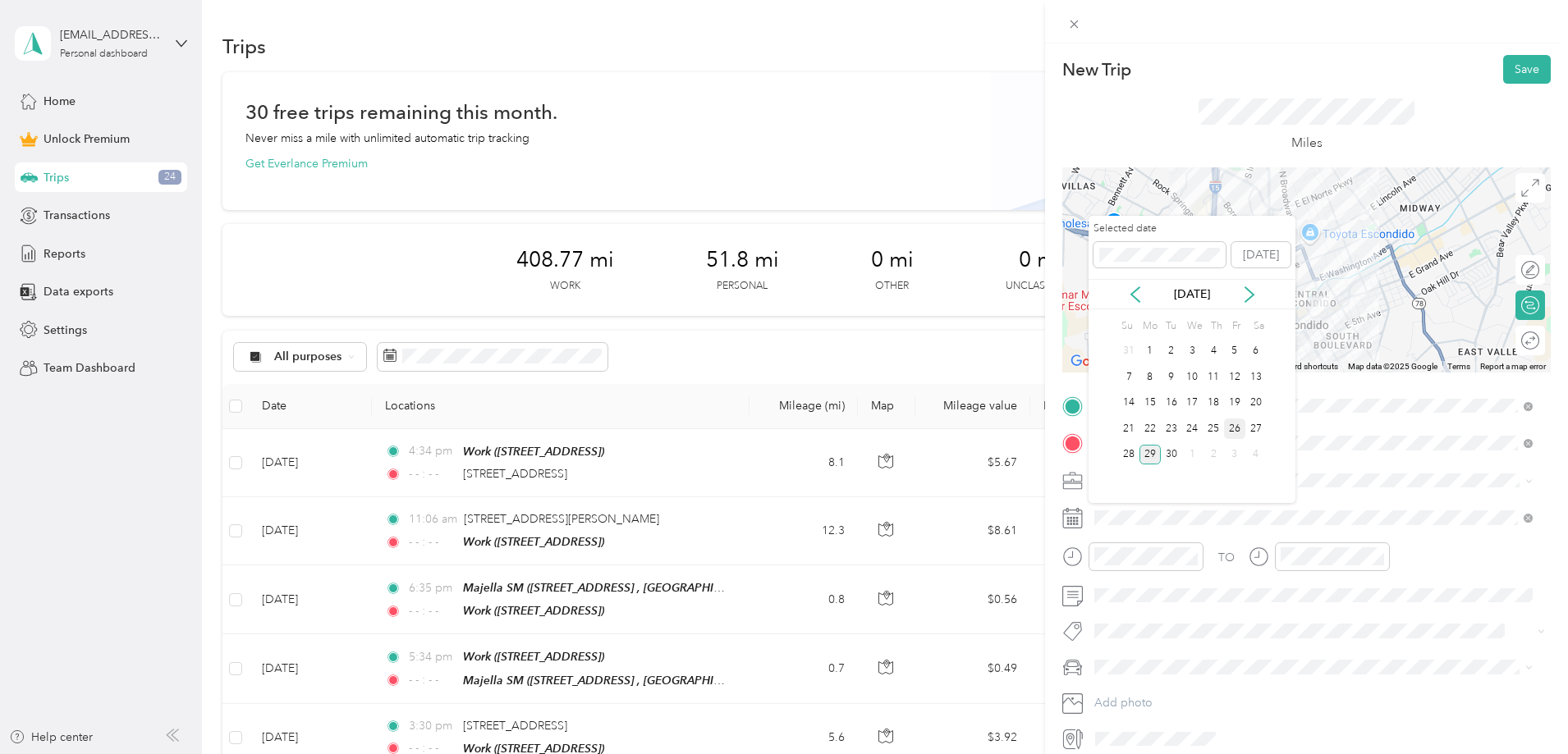
click at [1235, 431] on div "26" at bounding box center [1235, 428] width 21 height 20
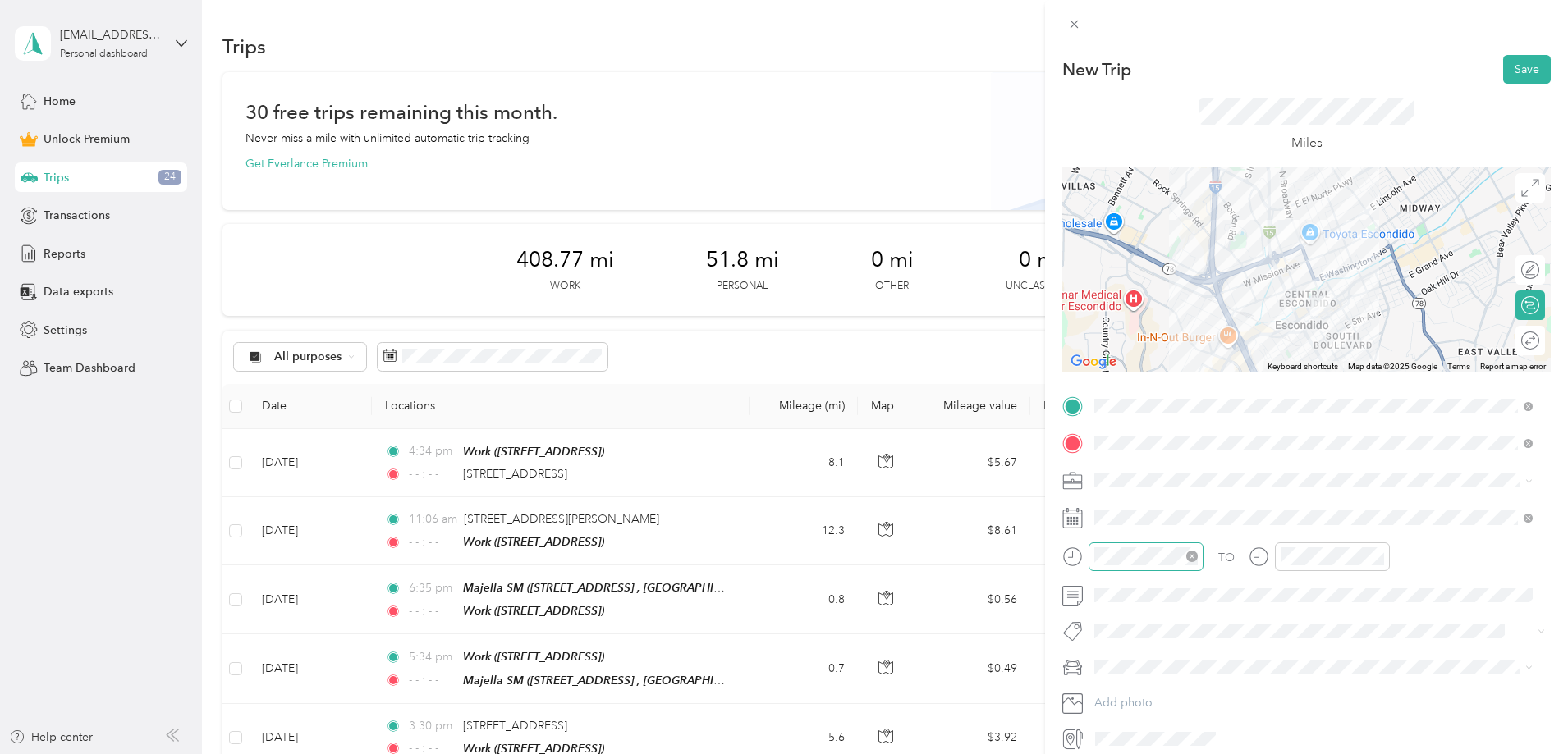
click at [1196, 556] on icon "close-circle" at bounding box center [1192, 557] width 12 height 12
click at [1378, 558] on icon "close-circle" at bounding box center [1378, 557] width 12 height 12
click at [1120, 453] on div "05" at bounding box center [1112, 452] width 40 height 23
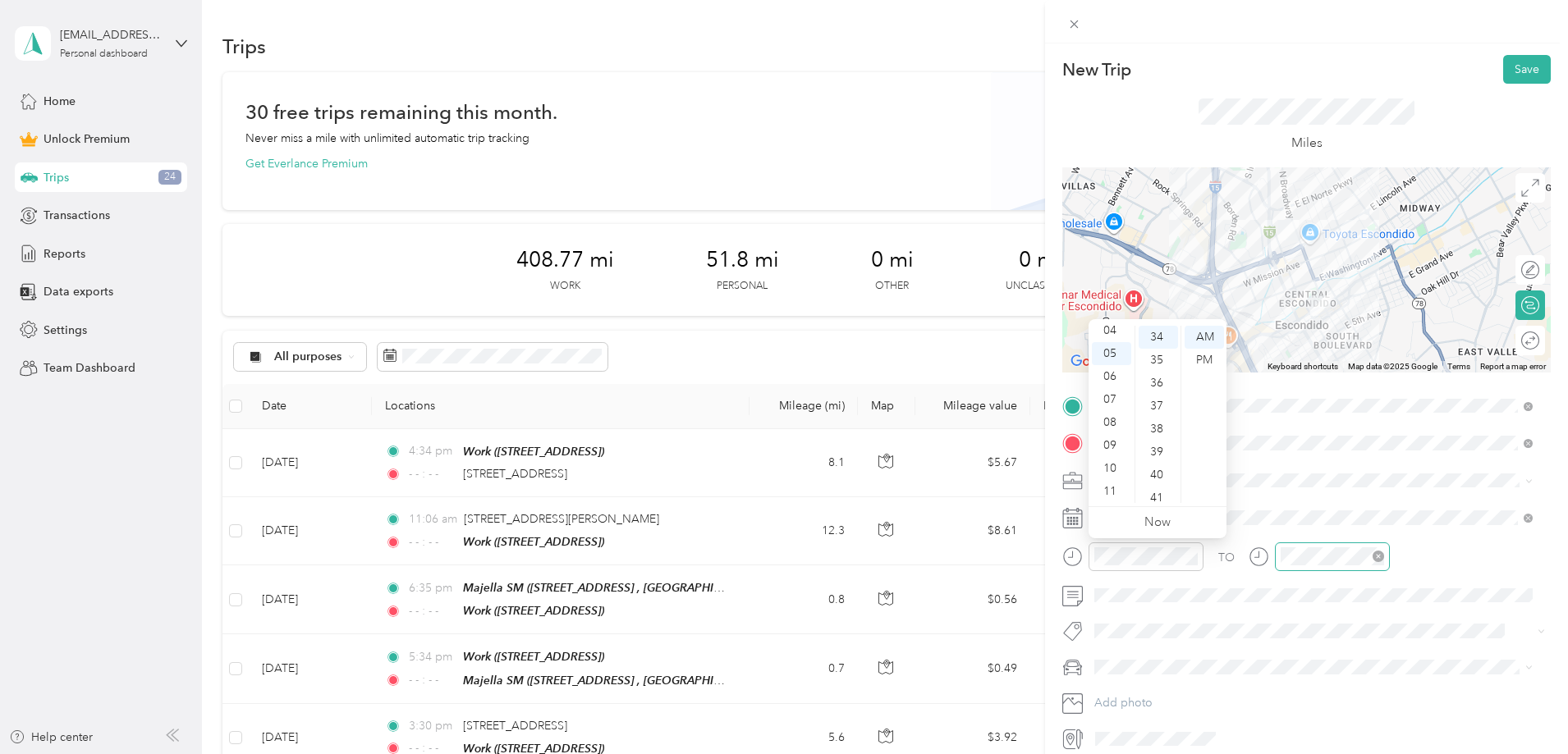
click at [1156, 498] on div "41" at bounding box center [1158, 498] width 40 height 23
click at [1114, 377] on div "06" at bounding box center [1112, 377] width 40 height 23
click at [1152, 336] on div "41" at bounding box center [1158, 338] width 40 height 23
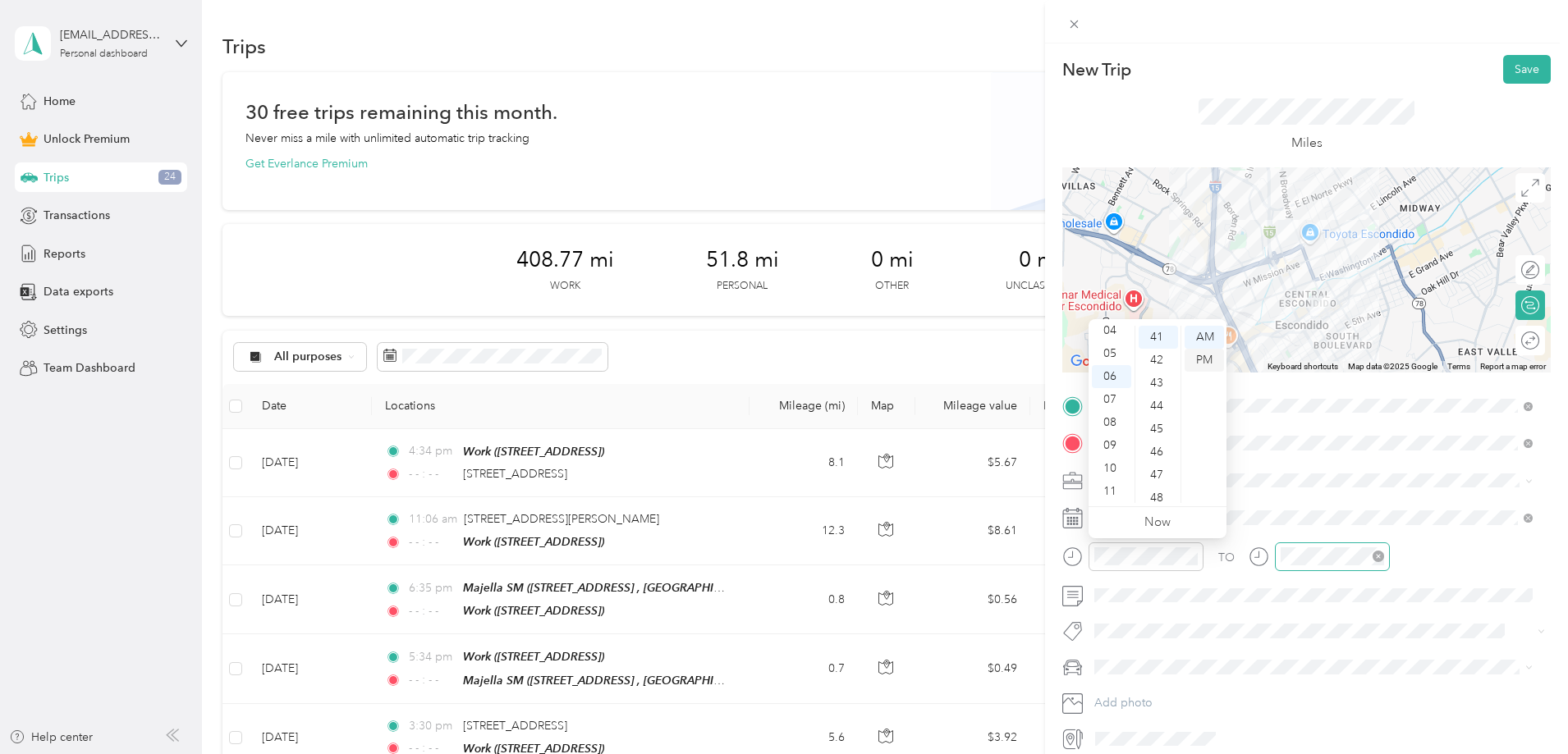
click at [1209, 362] on div "PM" at bounding box center [1204, 360] width 40 height 23
click at [1513, 71] on button "Save" at bounding box center [1526, 70] width 47 height 29
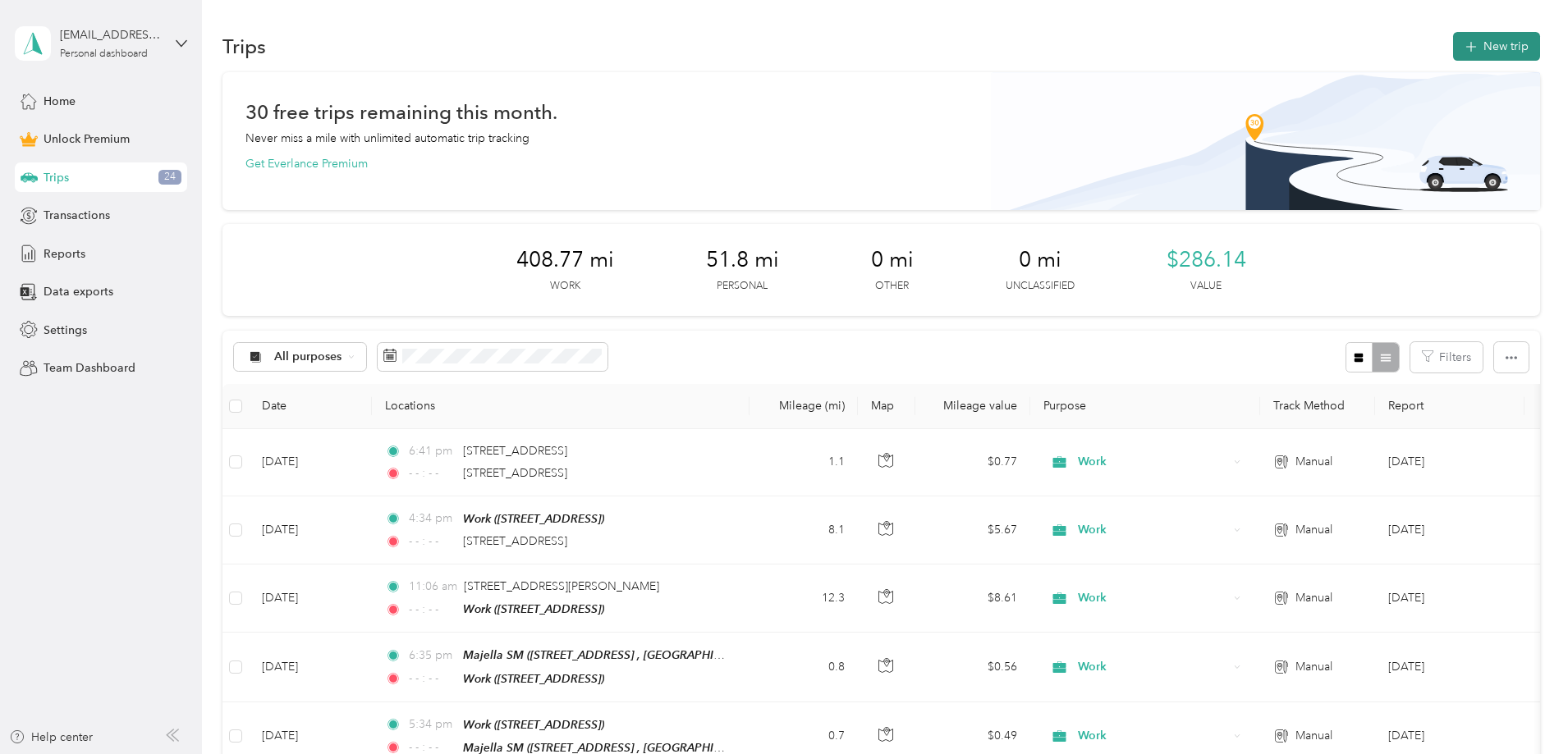
click at [1454, 51] on button "New trip" at bounding box center [1497, 46] width 87 height 29
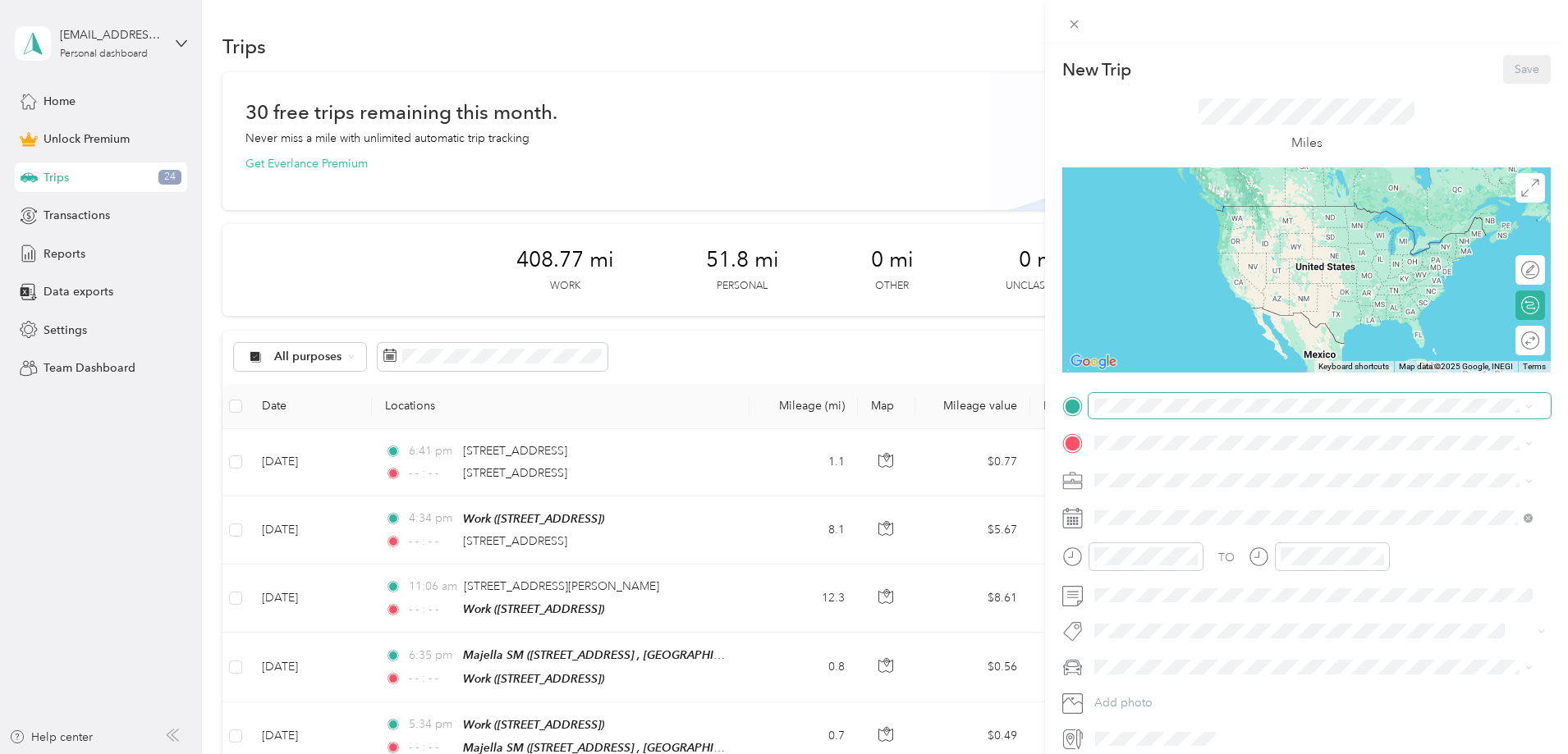
click at [1116, 418] on span at bounding box center [1319, 406] width 462 height 26
click at [1195, 467] on span "[STREET_ADDRESS][US_STATE]" at bounding box center [1208, 465] width 165 height 15
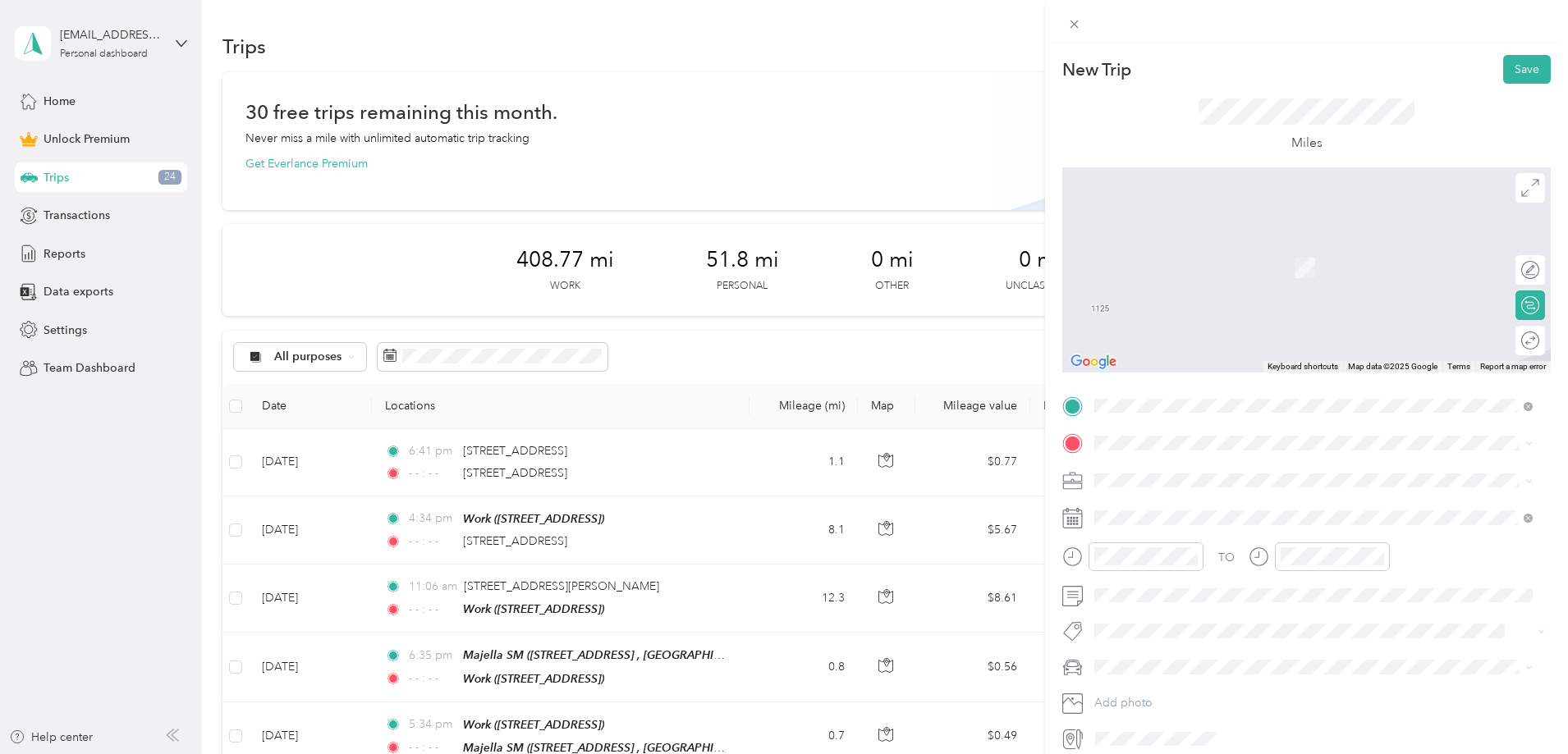
click at [1141, 513] on strong "Work" at bounding box center [1140, 506] width 29 height 15
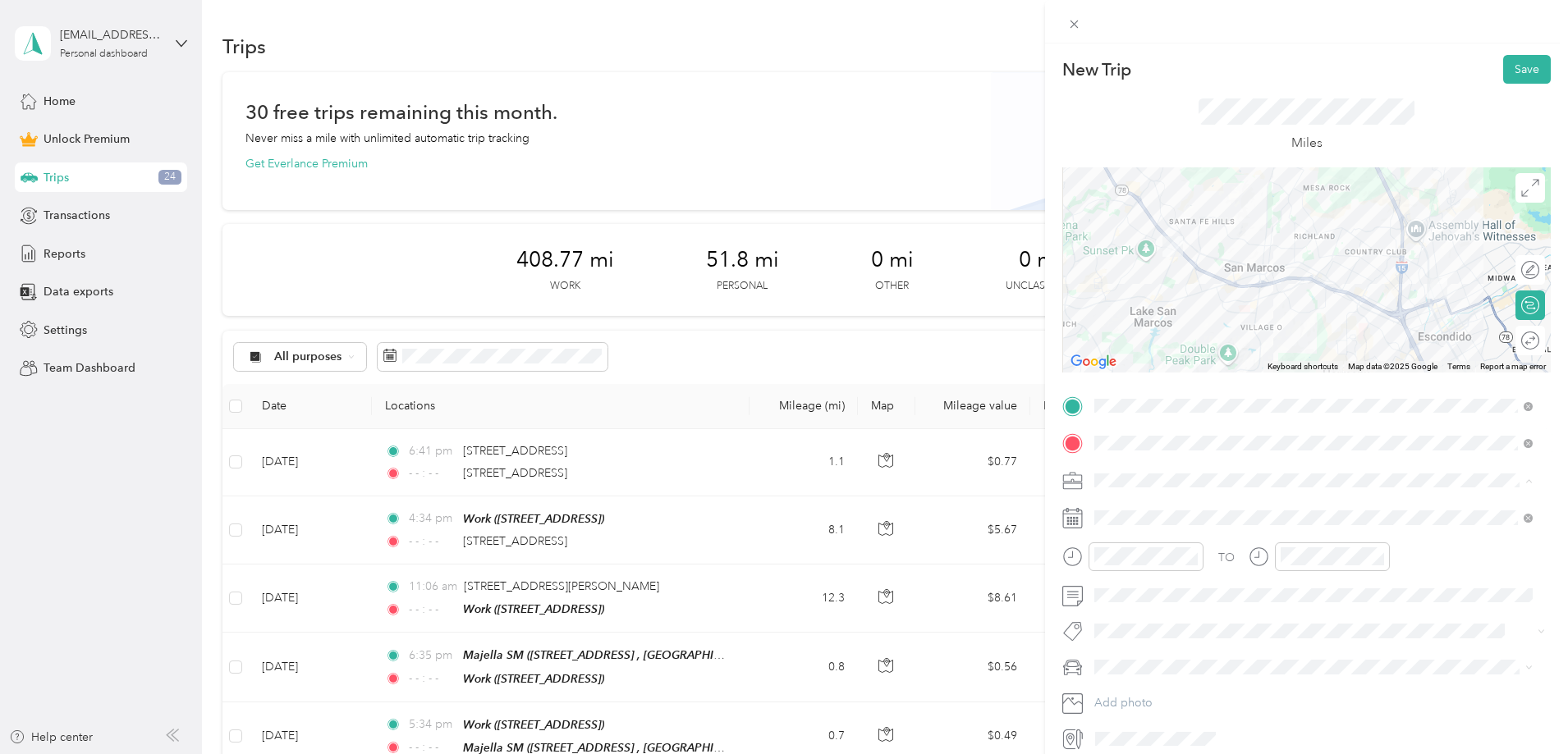
click at [1139, 509] on div "Work" at bounding box center [1313, 509] width 427 height 17
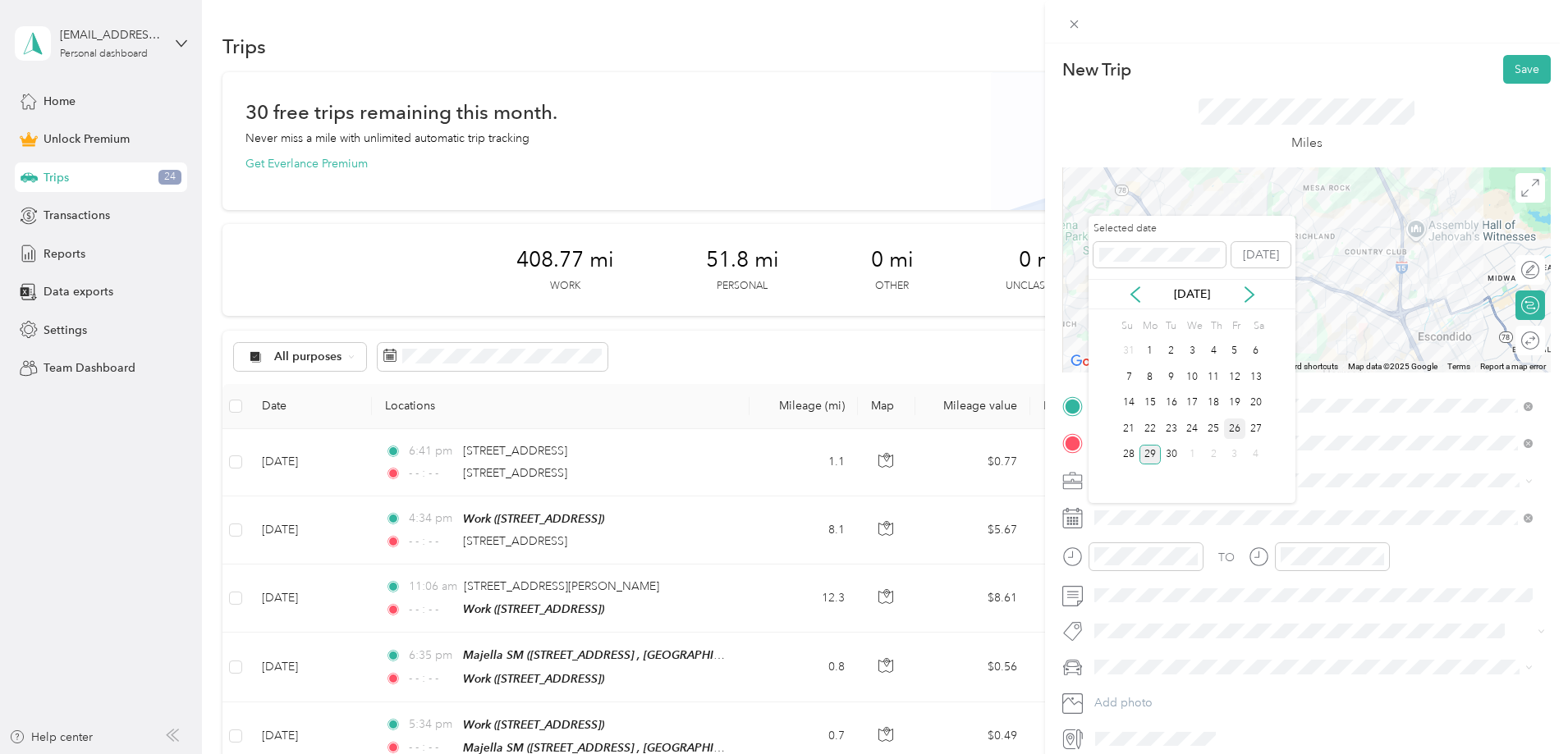
click at [1237, 432] on div "26" at bounding box center [1235, 428] width 21 height 20
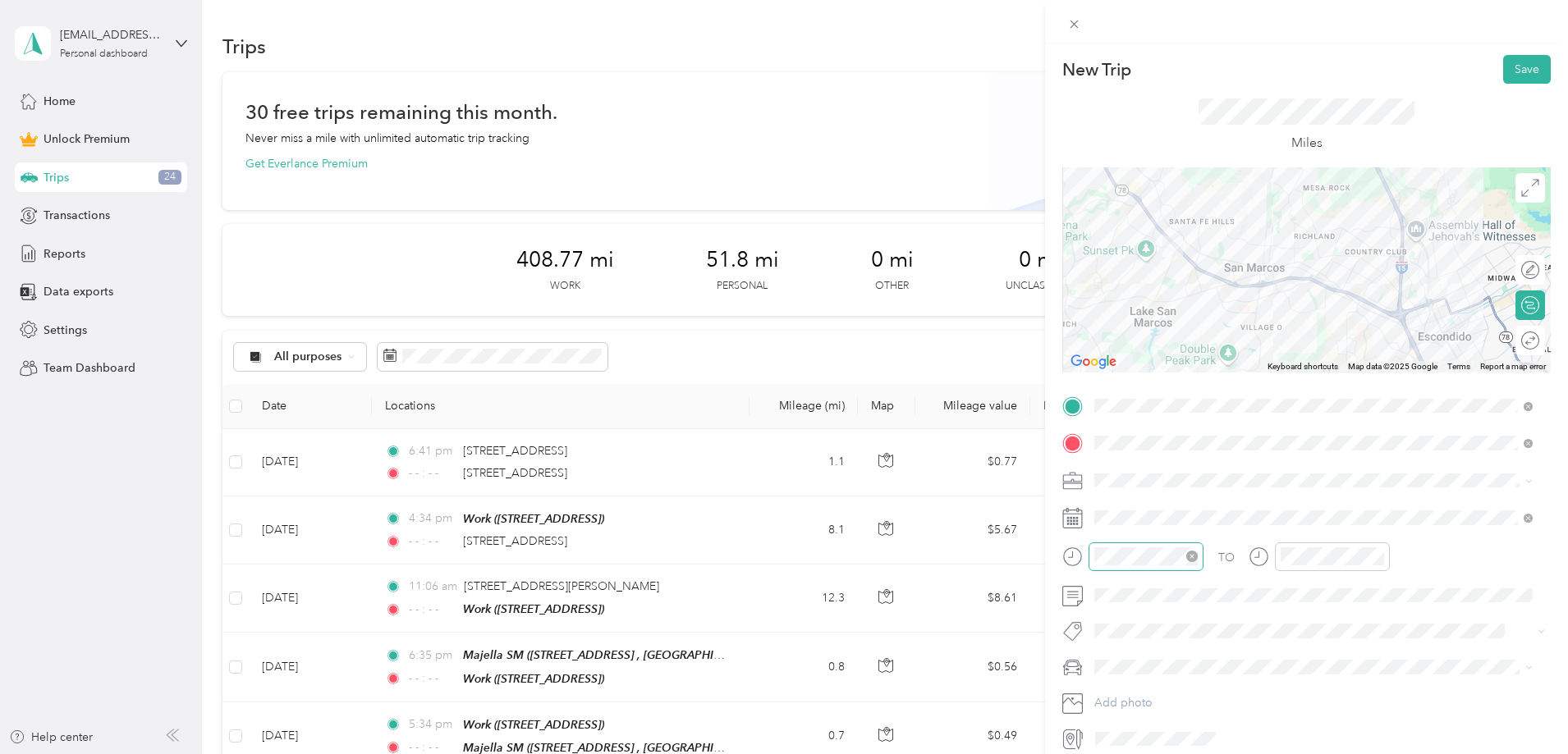
click at [1189, 561] on icon "close-circle" at bounding box center [1192, 557] width 12 height 12
click at [1381, 558] on icon "close-circle" at bounding box center [1378, 557] width 12 height 12
click at [1114, 497] on div "07" at bounding box center [1112, 498] width 40 height 23
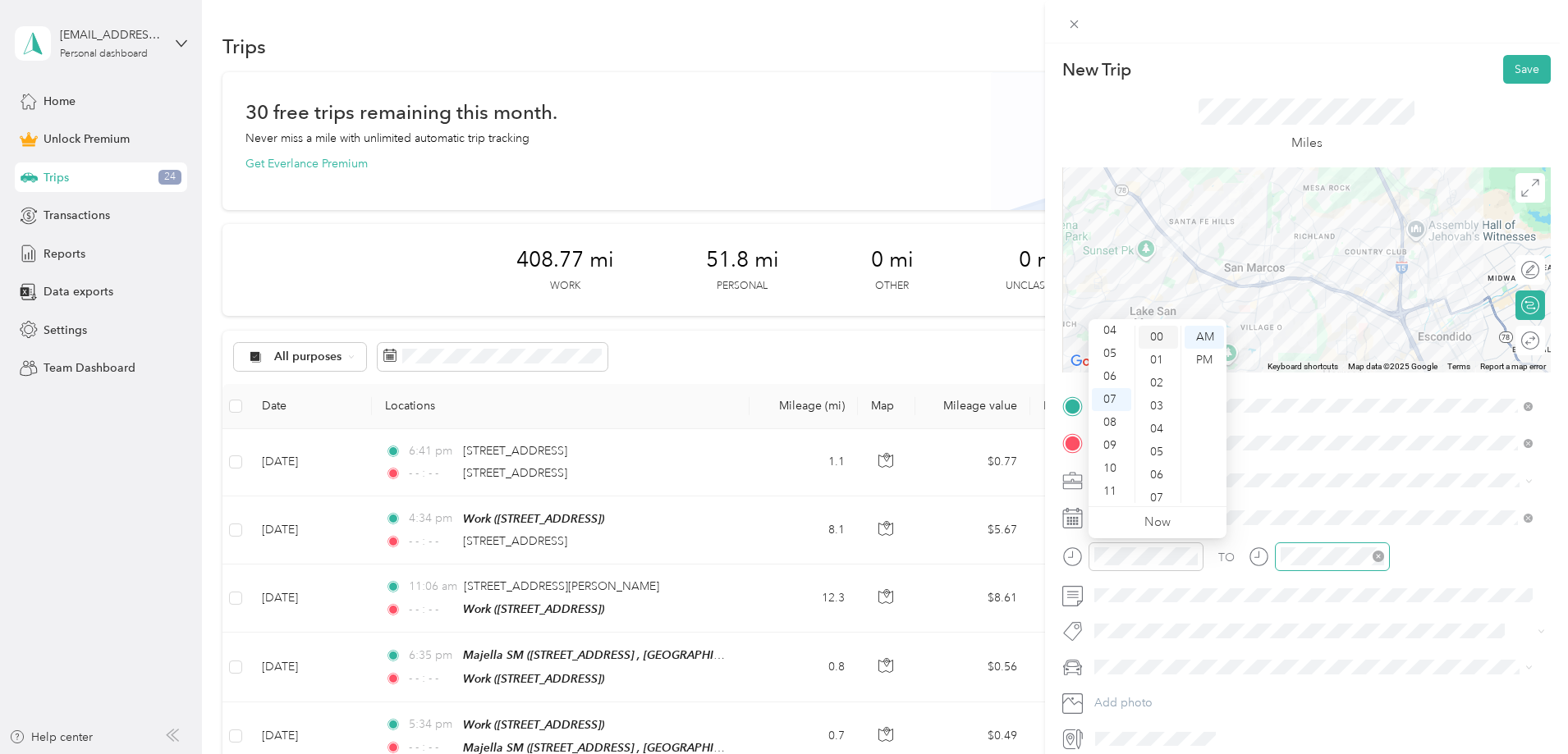
click at [1157, 336] on div "00" at bounding box center [1158, 338] width 40 height 23
drag, startPoint x: 1201, startPoint y: 364, endPoint x: 1224, endPoint y: 410, distance: 51.4
click at [1202, 364] on div "PM" at bounding box center [1204, 360] width 40 height 23
click at [1525, 67] on button "Save" at bounding box center [1526, 70] width 47 height 29
